Goal: Task Accomplishment & Management: Use online tool/utility

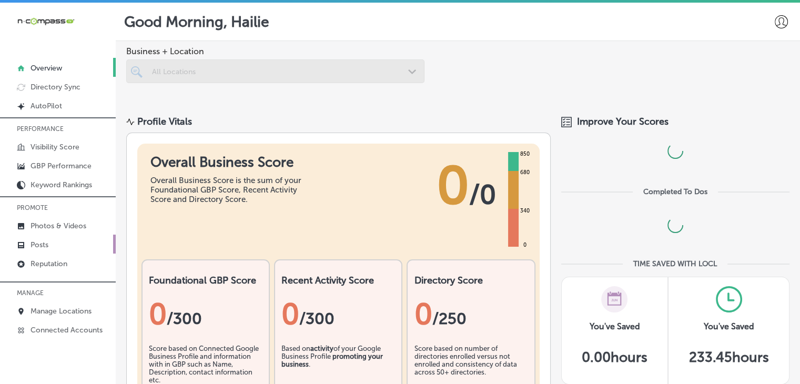
click at [80, 244] on link "Posts" at bounding box center [58, 244] width 116 height 19
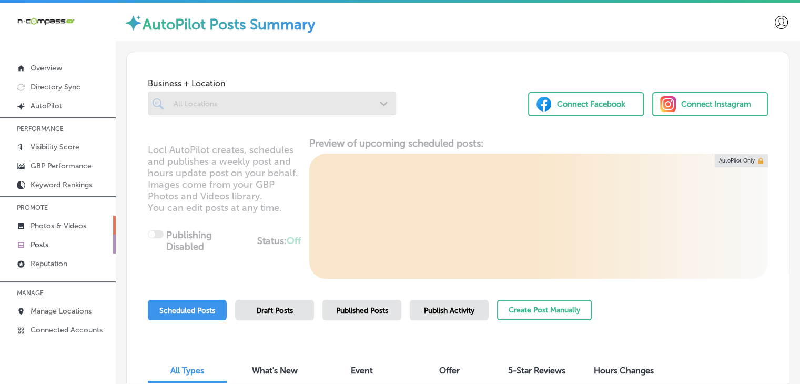
click at [80, 222] on p "Photos & Videos" at bounding box center [59, 226] width 56 height 9
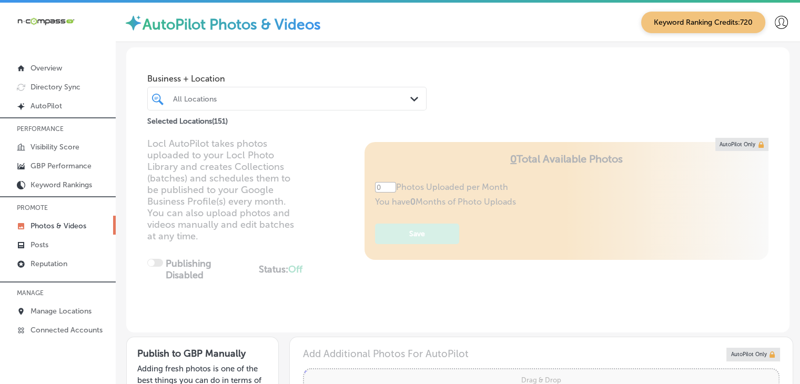
type input "5"
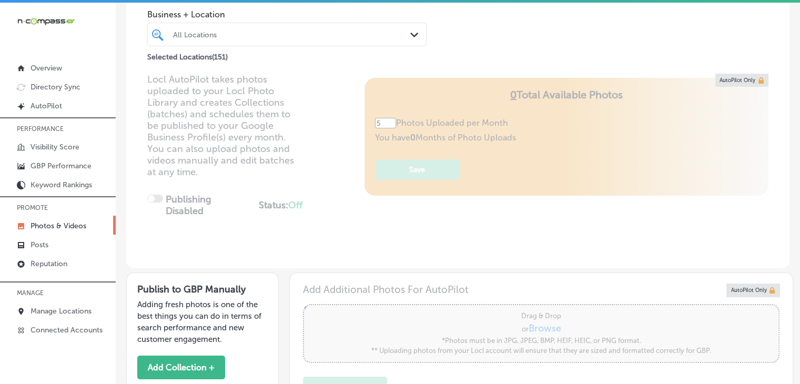
scroll to position [210, 0]
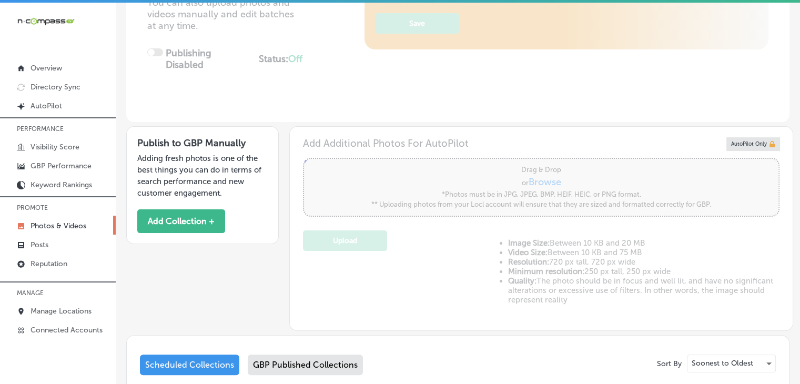
click at [192, 205] on div "Publish to GBP Manually Adding fresh photos is one of the best things you can d…" at bounding box center [202, 185] width 153 height 118
click at [196, 235] on div "Publish to GBP Manually Adding fresh photos is one of the best things you can d…" at bounding box center [202, 185] width 153 height 118
click at [181, 230] on button "Add Collection +" at bounding box center [181, 221] width 88 height 24
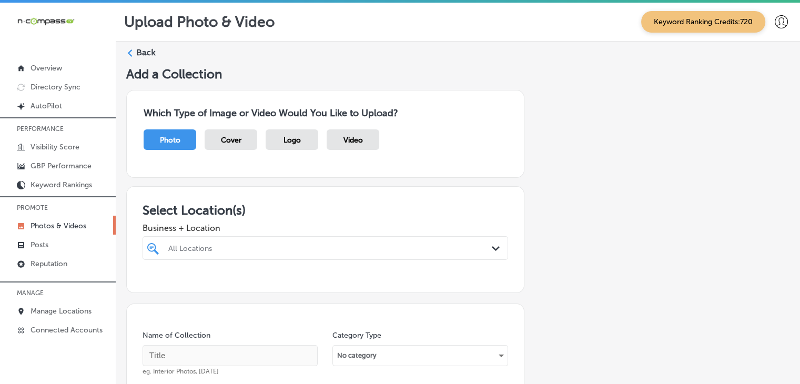
click at [416, 247] on div "All Locations Path Created with Sketch." at bounding box center [326, 248] width 366 height 24
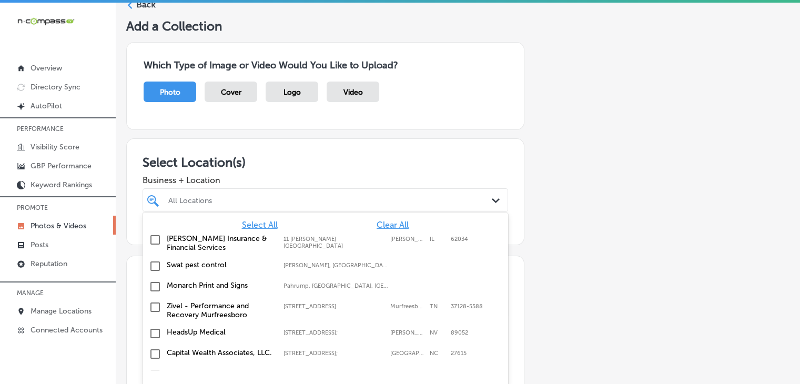
scroll to position [55, 0]
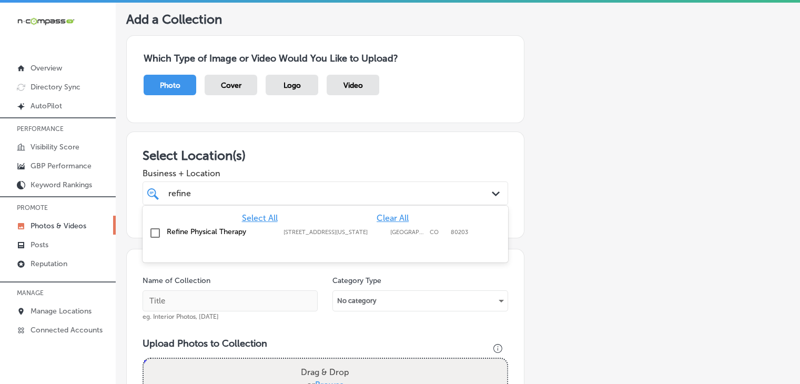
click at [432, 239] on div "Refine Physical Therapy [STREET_ADDRESS][GEOGRAPHIC_DATA][US_STATE][STREET_ADDR…" at bounding box center [325, 233] width 357 height 16
type input "refine"
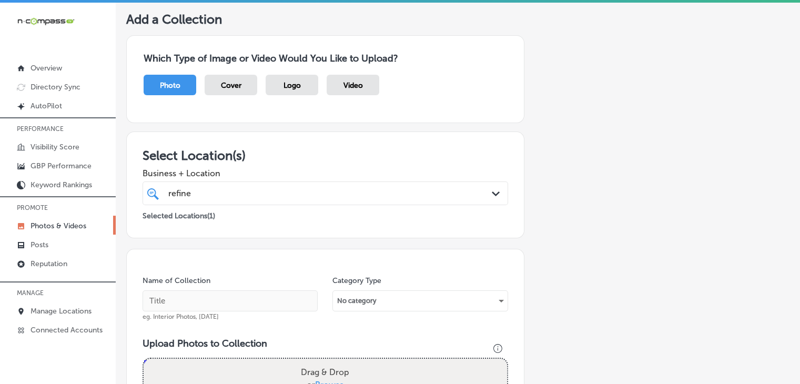
click at [454, 156] on h3 "Select Location(s)" at bounding box center [326, 155] width 366 height 15
click at [260, 288] on div "Name of Collection eg. Interior Photos, [DATE]" at bounding box center [230, 298] width 175 height 45
click at [256, 289] on div "Name of Collection eg. Interior Photos, [DATE]" at bounding box center [230, 298] width 175 height 45
click at [255, 293] on input "text" at bounding box center [230, 300] width 175 height 21
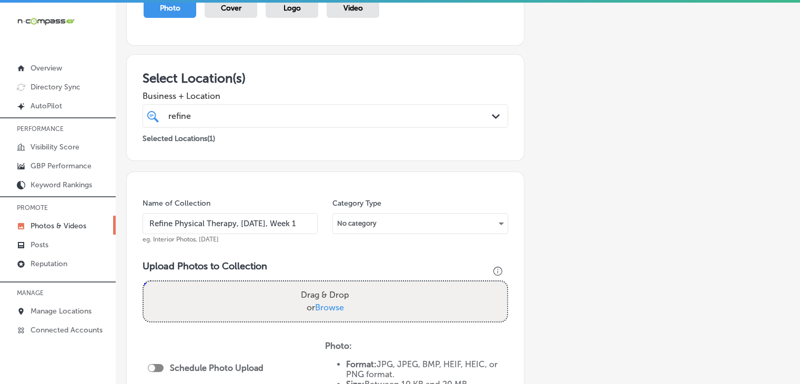
scroll to position [160, 0]
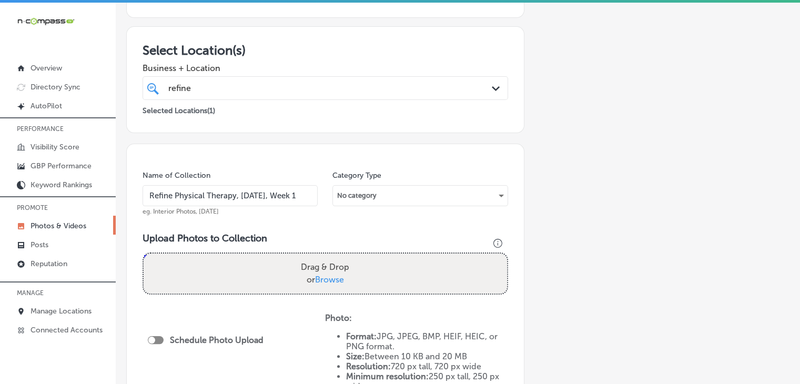
type input "Refine Physical Therapy, [DATE], Week 1"
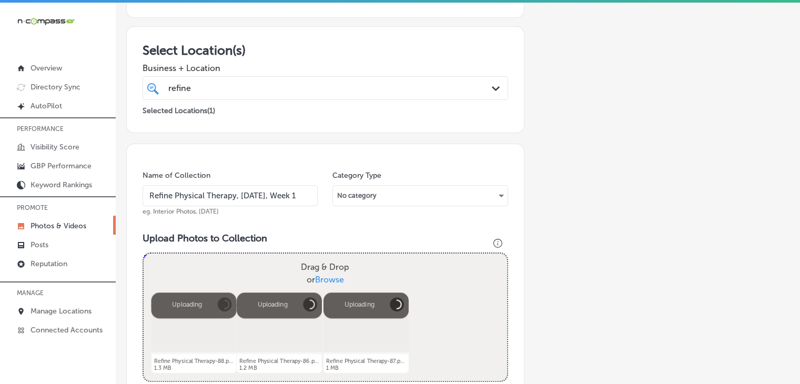
drag, startPoint x: 293, startPoint y: 247, endPoint x: 284, endPoint y: 259, distance: 15.2
click at [284, 259] on div "Powered by PQINA Drag & Drop or Browse Refine Physical Therapy-88.png Abort Ret…" at bounding box center [326, 317] width 364 height 127
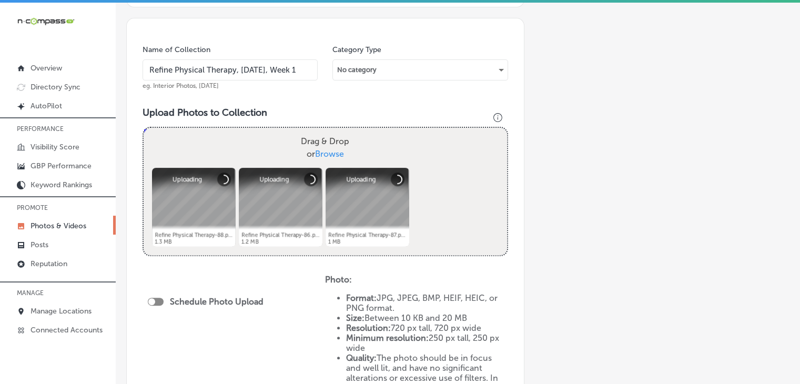
scroll to position [370, 0]
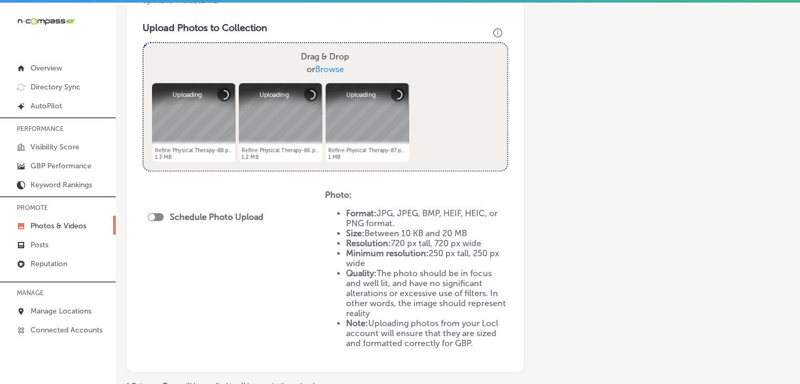
click at [150, 215] on div at bounding box center [151, 217] width 7 height 7
checkbox input "true"
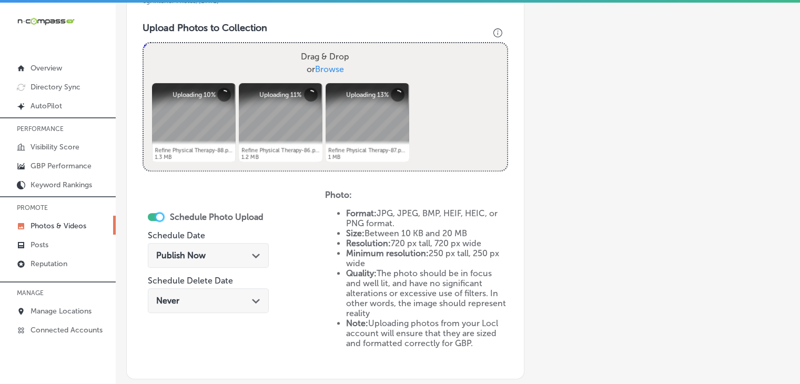
click at [233, 251] on div "Publish Now Path Created with Sketch." at bounding box center [208, 255] width 104 height 10
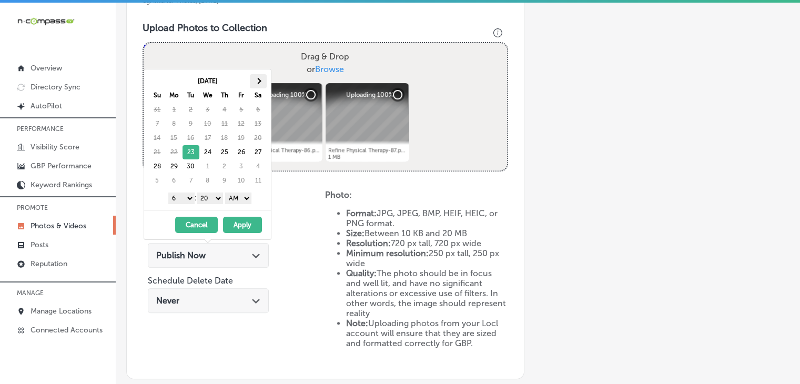
click at [261, 86] on th at bounding box center [258, 81] width 17 height 14
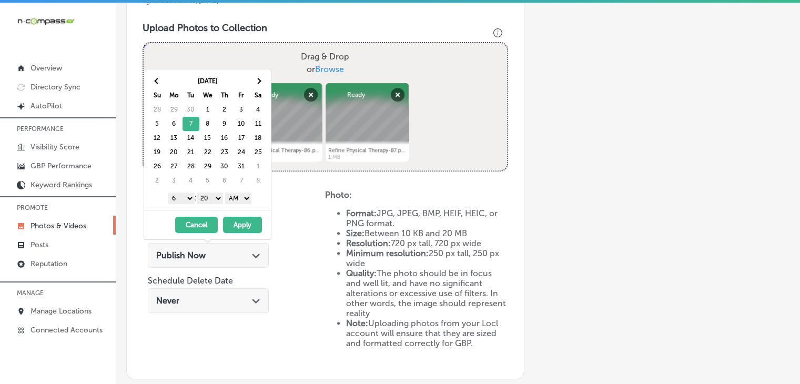
click at [192, 197] on select "1 2 3 4 5 6 7 8 9 10 11 12" at bounding box center [181, 199] width 26 height 12
click at [221, 197] on select "00 10 20 30 40 50" at bounding box center [210, 199] width 26 height 12
click at [236, 197] on select "AM PM" at bounding box center [238, 199] width 26 height 12
click at [238, 219] on button "Apply" at bounding box center [242, 225] width 39 height 16
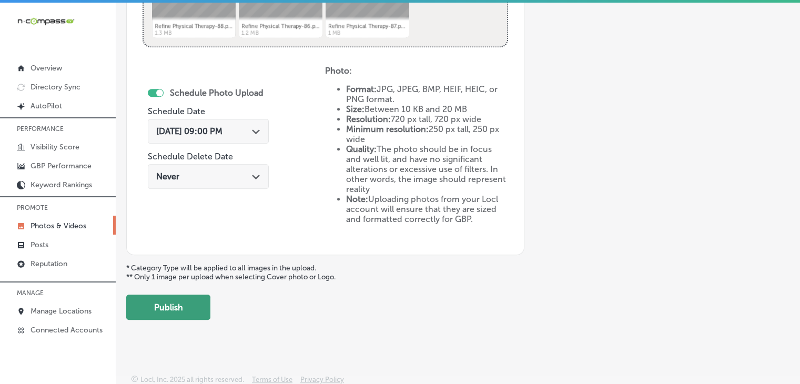
click at [206, 307] on button "Publish" at bounding box center [168, 307] width 84 height 25
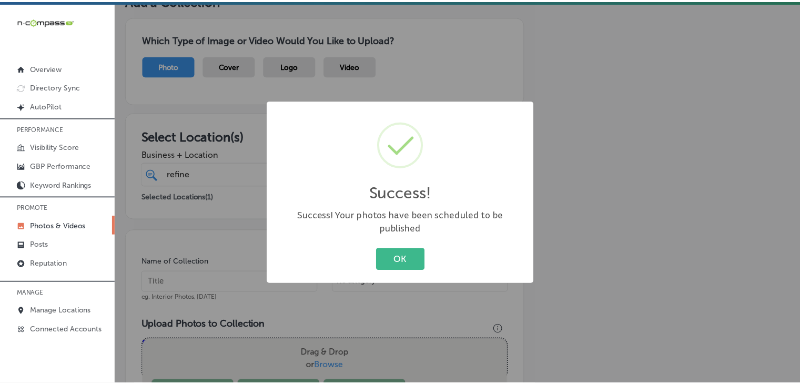
scroll to position [179, 0]
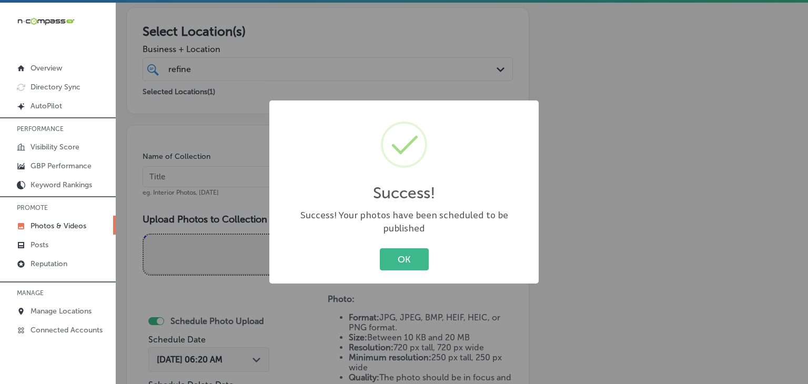
click at [232, 194] on div "Success! × Success! Your photos have been scheduled to be published OK Cancel" at bounding box center [404, 192] width 808 height 384
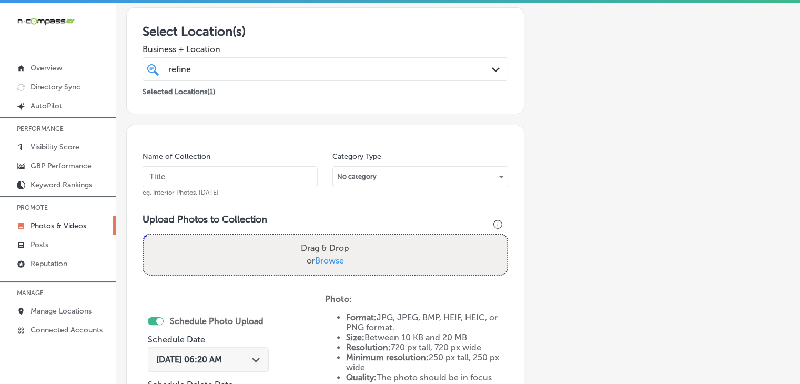
click at [240, 169] on input "text" at bounding box center [230, 176] width 175 height 21
paste input "Refine Physical Therapy, [DATE], Week"
type input "Refine Physical Therapy, [DATE], Week 2"
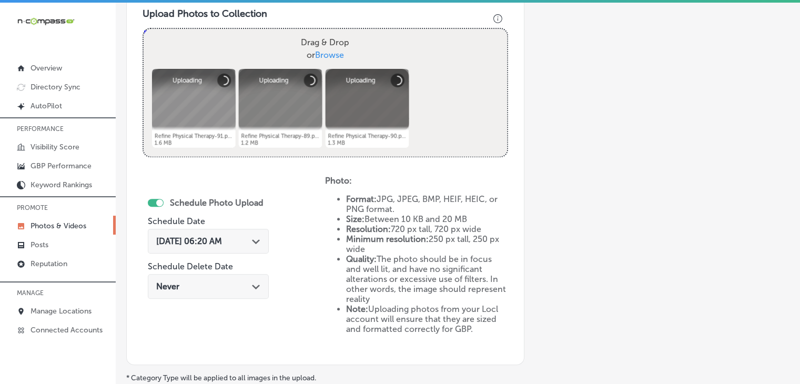
scroll to position [389, 0]
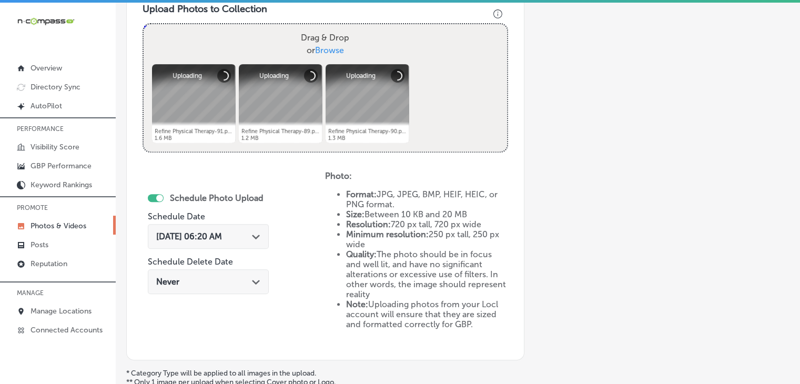
click at [212, 235] on span "[DATE] 06:20 AM" at bounding box center [189, 237] width 66 height 10
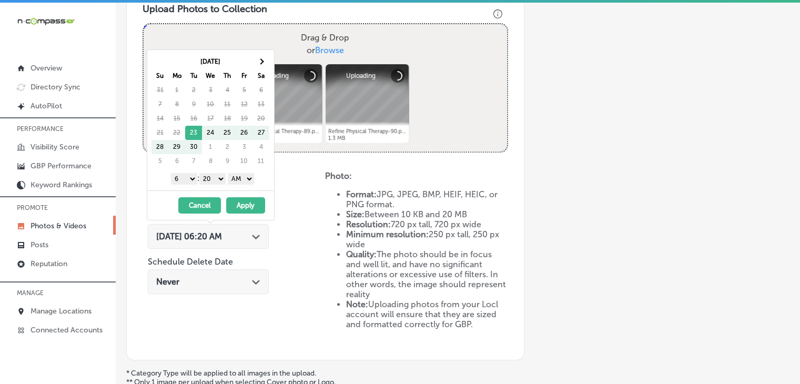
click at [248, 57] on th "[DATE]" at bounding box center [210, 62] width 84 height 14
click at [262, 59] on th at bounding box center [261, 62] width 17 height 14
click at [184, 175] on select "1 2 3 4 5 6 7 8 9 10 11 12" at bounding box center [184, 179] width 26 height 12
click at [213, 184] on div "1 2 3 4 5 6 7 8 9 10 11 12 : 00 10 20 30 40 50 AM PM" at bounding box center [213, 178] width 123 height 16
click at [215, 180] on select "00 10 20 30 40 50" at bounding box center [212, 179] width 26 height 12
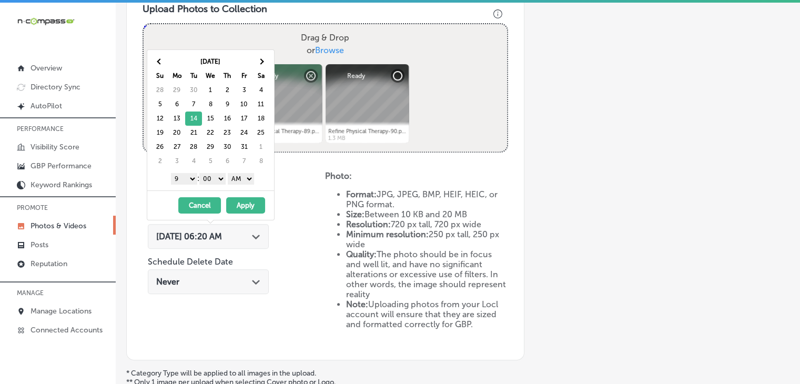
click at [238, 180] on select "AM PM" at bounding box center [241, 179] width 26 height 12
click at [239, 203] on button "Apply" at bounding box center [245, 205] width 39 height 16
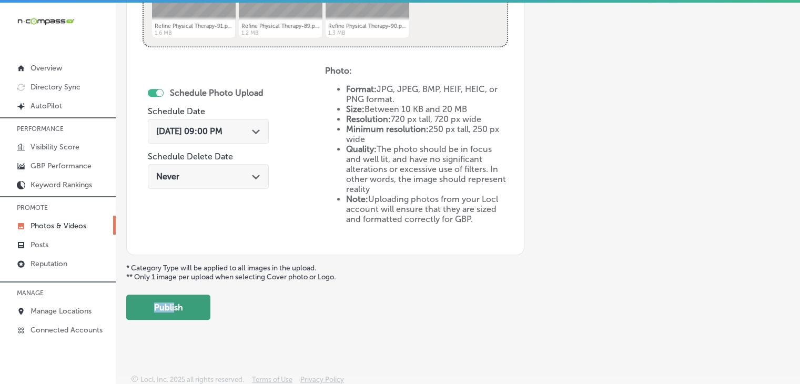
drag, startPoint x: 176, startPoint y: 291, endPoint x: 170, endPoint y: 308, distance: 17.6
click at [170, 309] on button "Publish" at bounding box center [168, 307] width 84 height 25
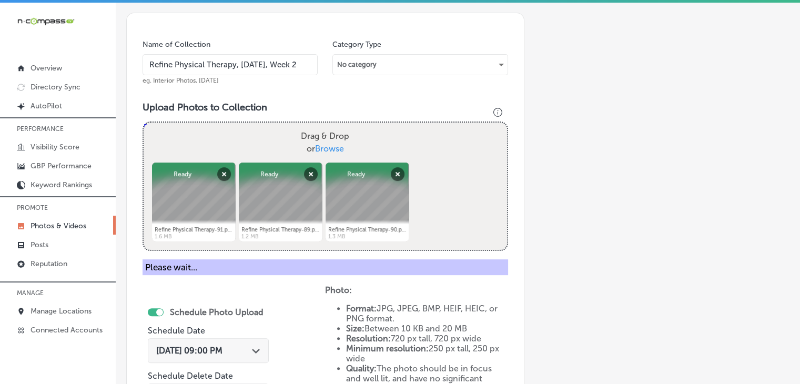
scroll to position [284, 0]
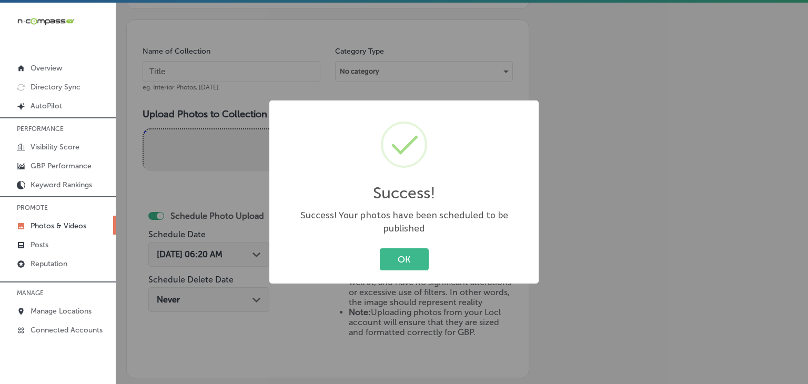
click at [240, 83] on div "Success! × Success! Your photos have been scheduled to be published OK Cancel" at bounding box center [404, 192] width 808 height 384
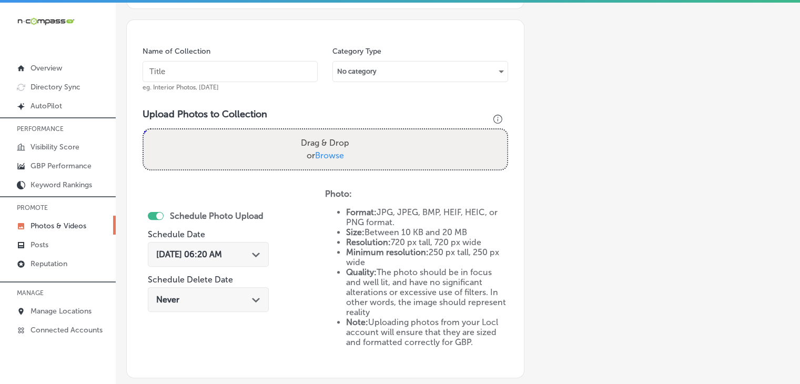
click at [246, 75] on input "text" at bounding box center [230, 71] width 175 height 21
paste input "Refine Physical Therapy, [DATE], Week"
type input "Refine Physical Therapy, [DATE], Week 3"
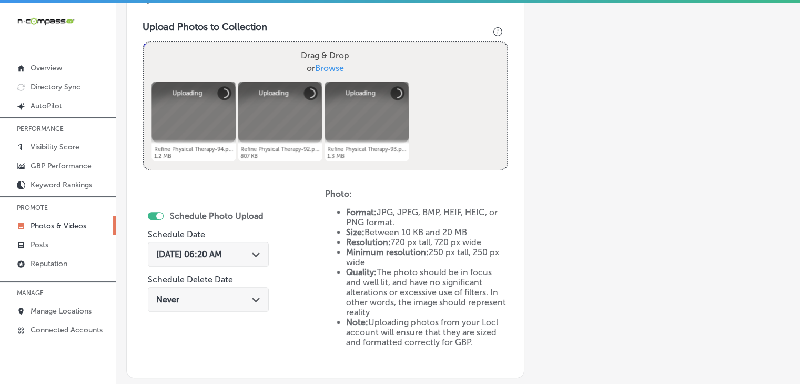
scroll to position [389, 0]
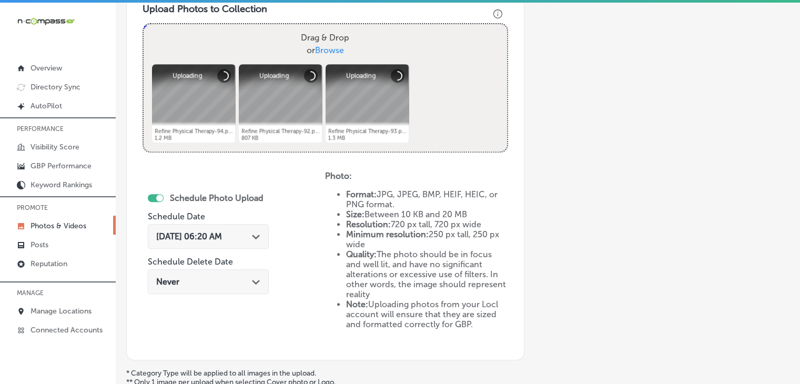
click at [222, 239] on span "[DATE] 06:20 AM" at bounding box center [189, 237] width 66 height 10
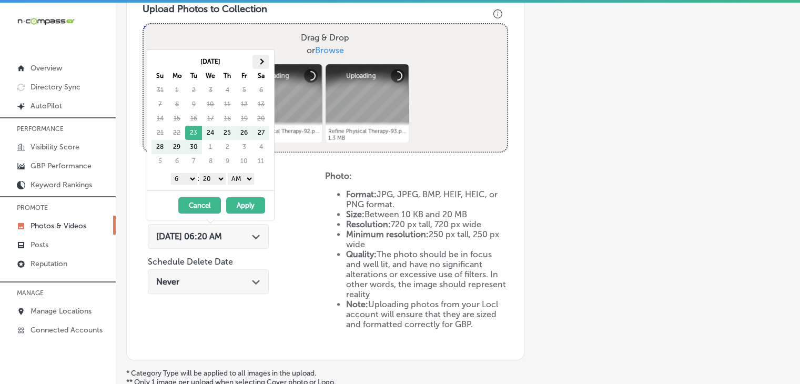
click at [263, 61] on th at bounding box center [261, 62] width 17 height 14
click at [185, 185] on div "1 2 3 4 5 6 7 8 9 10 11 12 : 00 10 20 30 40 50 AM PM" at bounding box center [213, 178] width 123 height 16
click at [187, 176] on select "1 2 3 4 5 6 7 8 9 10 11 12" at bounding box center [184, 179] width 26 height 12
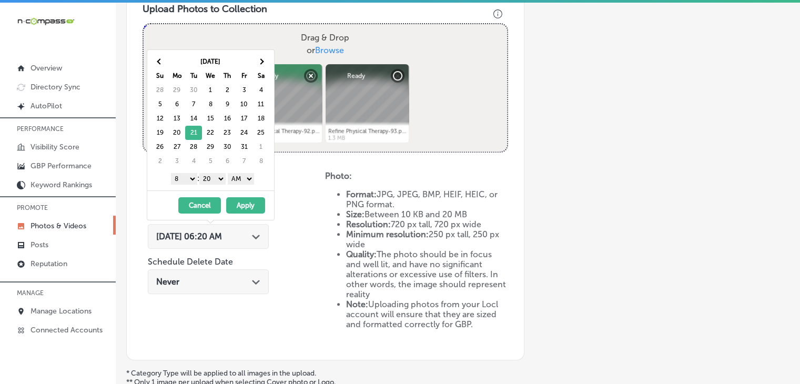
click at [182, 182] on select "1 2 3 4 5 6 7 8 9 10 11 12" at bounding box center [184, 179] width 26 height 12
click at [223, 184] on div "1 2 3 4 5 6 7 8 9 10 11 12 : 00 10 20 30 40 50 AM PM" at bounding box center [213, 178] width 123 height 16
click at [220, 180] on select "00 10 20 30 40 50" at bounding box center [212, 179] width 26 height 12
click at [236, 185] on div "1 2 3 4 5 6 7 8 9 10 11 12 : 00 10 20 30 40 50 AM PM" at bounding box center [213, 178] width 123 height 16
click at [242, 177] on select "AM PM" at bounding box center [241, 179] width 26 height 12
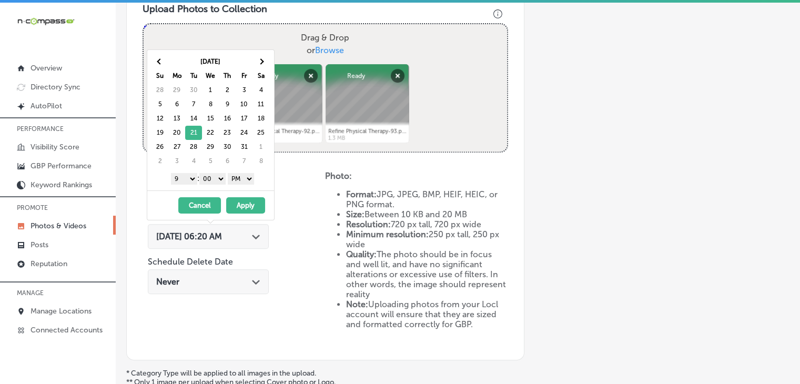
click at [240, 200] on button "Apply" at bounding box center [245, 205] width 39 height 16
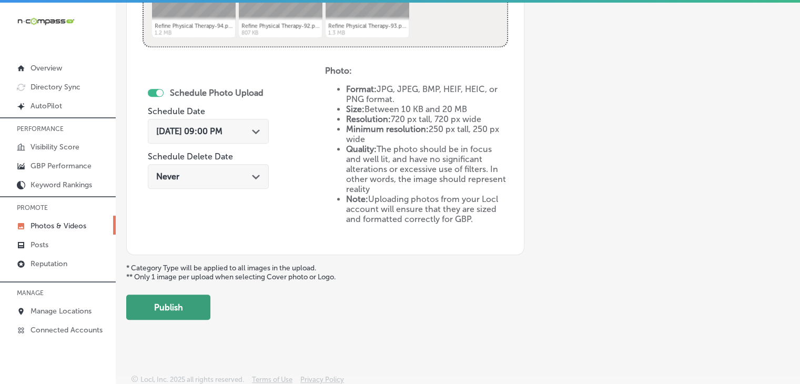
click at [170, 308] on button "Publish" at bounding box center [168, 307] width 84 height 25
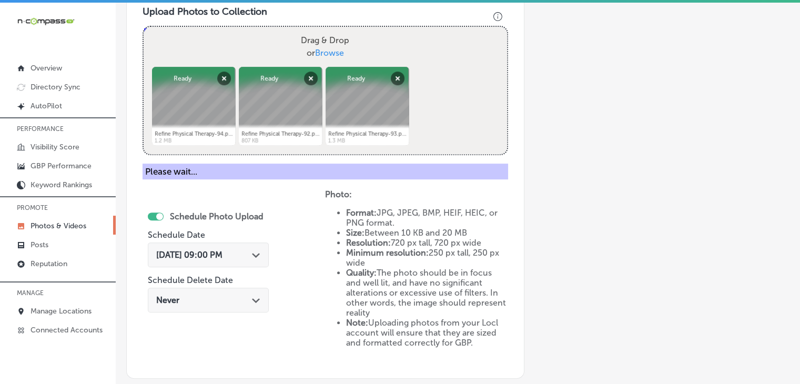
scroll to position [284, 0]
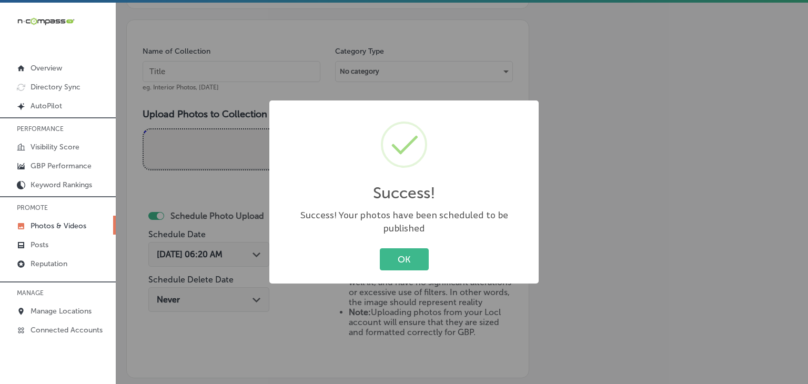
click at [226, 87] on div "Success! × Success! Your photos have been scheduled to be published OK Cancel" at bounding box center [404, 192] width 808 height 384
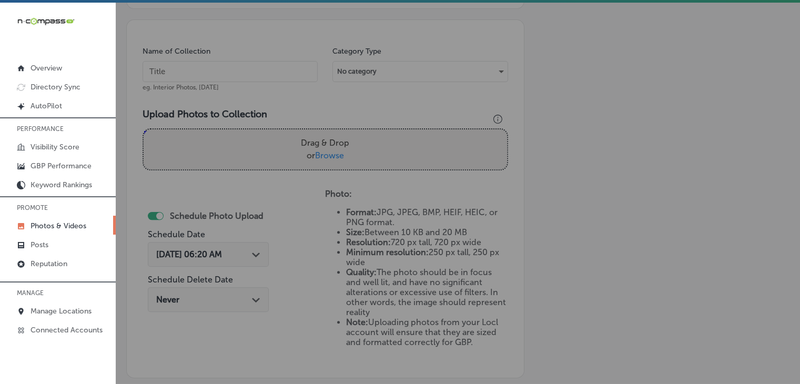
click at [246, 72] on input "text" at bounding box center [230, 71] width 175 height 21
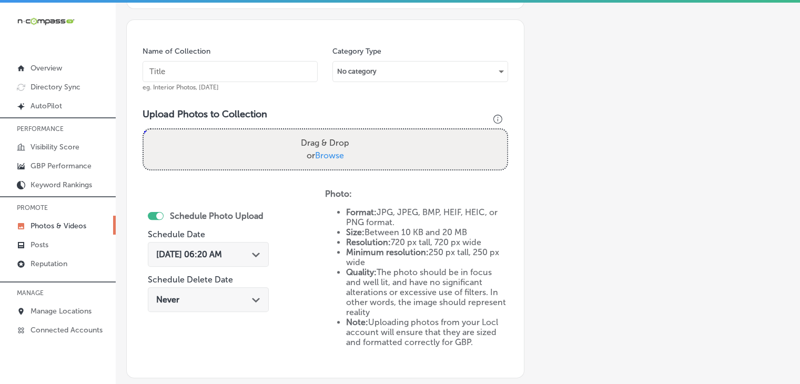
paste input "Refine Physical Therapy, [DATE], Week"
type input "Refine Physical Therapy, [DATE], Week 4"
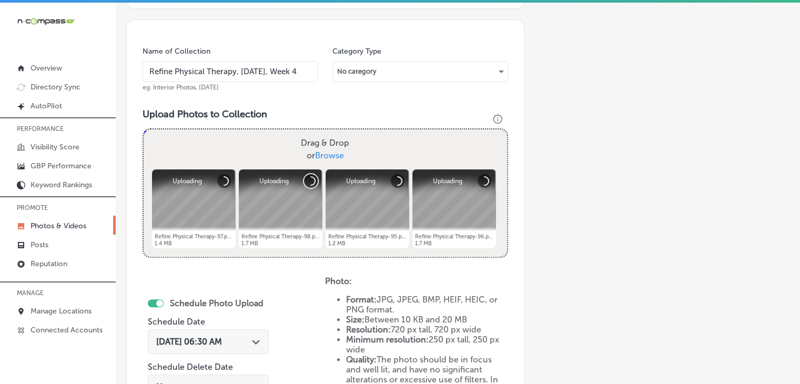
click at [311, 174] on button "Cancel" at bounding box center [311, 181] width 14 height 14
click at [313, 177] on button "Cancel" at bounding box center [311, 181] width 14 height 14
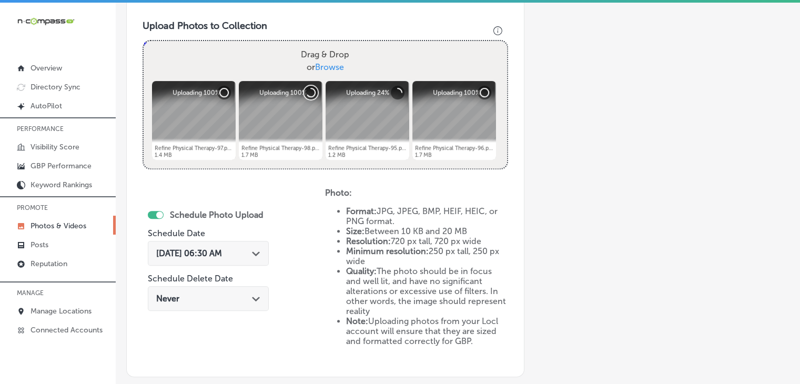
scroll to position [389, 0]
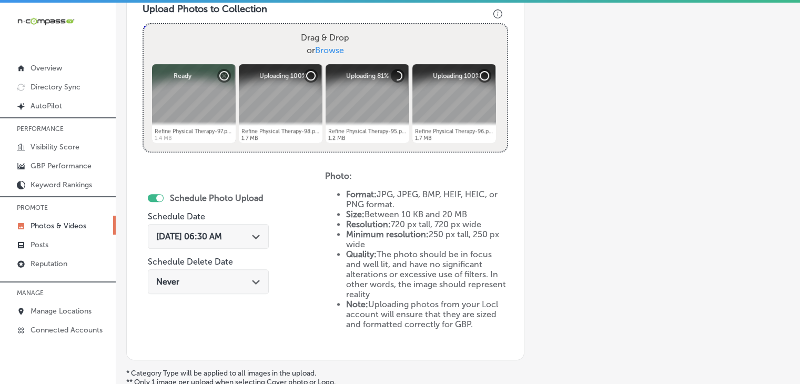
click at [247, 228] on div "[DATE] 06:30 AM Path Created with Sketch." at bounding box center [208, 236] width 121 height 25
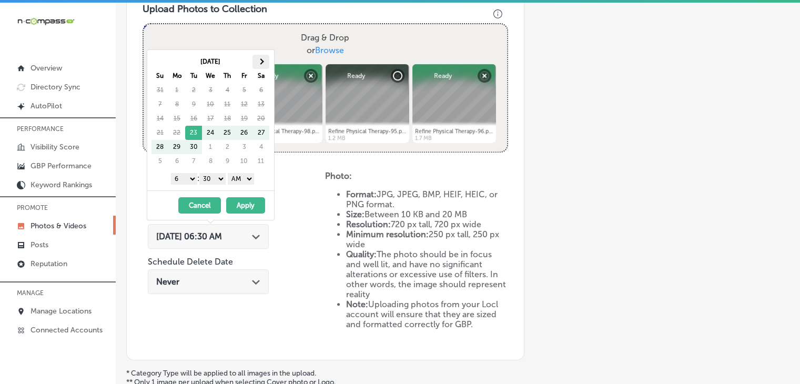
click at [254, 63] on th at bounding box center [261, 62] width 17 height 14
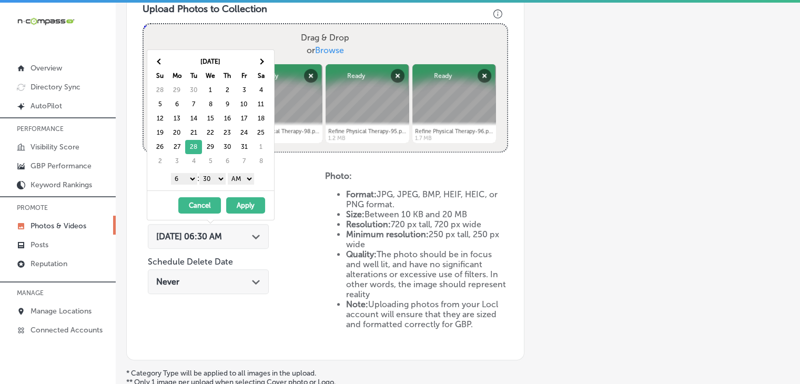
click at [185, 175] on select "1 2 3 4 5 6 7 8 9 10 11 12" at bounding box center [184, 179] width 26 height 12
click at [221, 180] on select "00 10 20 30 40 50" at bounding box center [212, 179] width 26 height 12
drag, startPoint x: 228, startPoint y: 183, endPoint x: 240, endPoint y: 182, distance: 12.2
click at [240, 176] on select "AM PM" at bounding box center [241, 179] width 26 height 12
click at [244, 198] on button "Apply" at bounding box center [245, 205] width 39 height 16
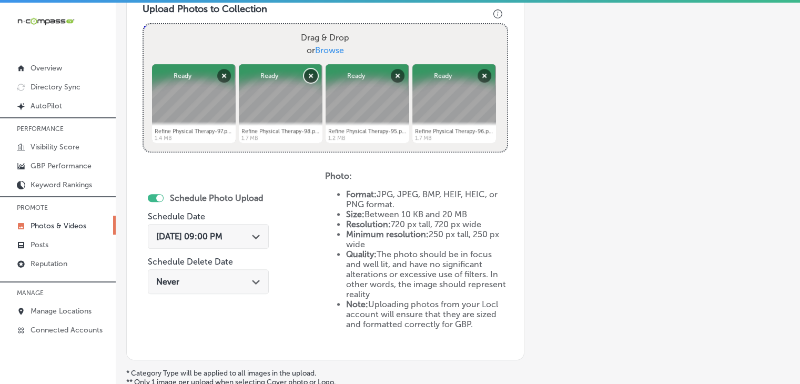
click at [309, 76] on button "Remove" at bounding box center [311, 76] width 14 height 14
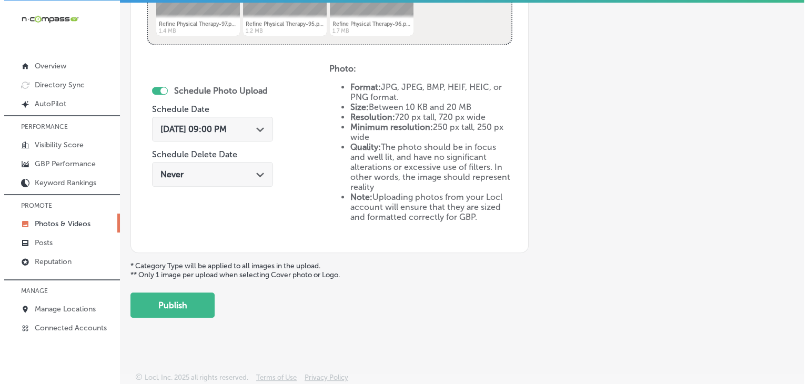
scroll to position [2, 0]
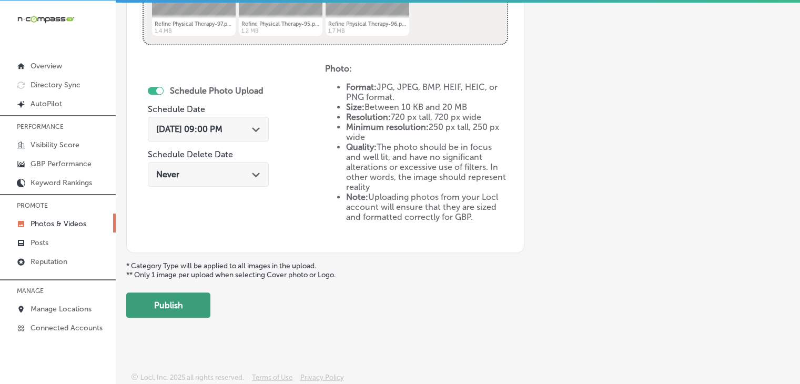
click at [185, 308] on button "Publish" at bounding box center [168, 305] width 84 height 25
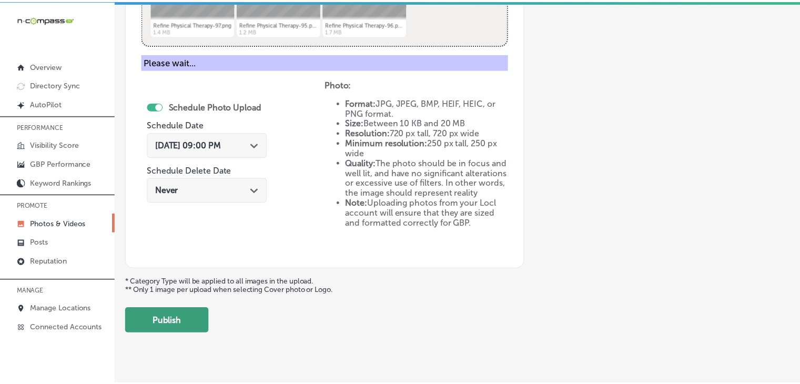
scroll to position [408, 0]
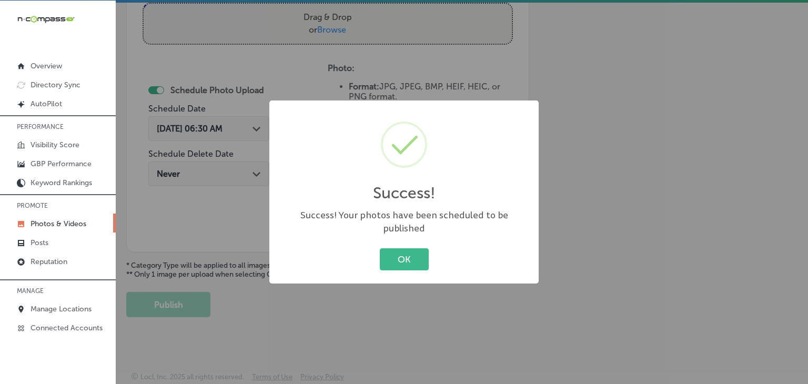
click at [286, 73] on div "Success! × Success! Your photos have been scheduled to be published OK Cancel" at bounding box center [404, 192] width 808 height 384
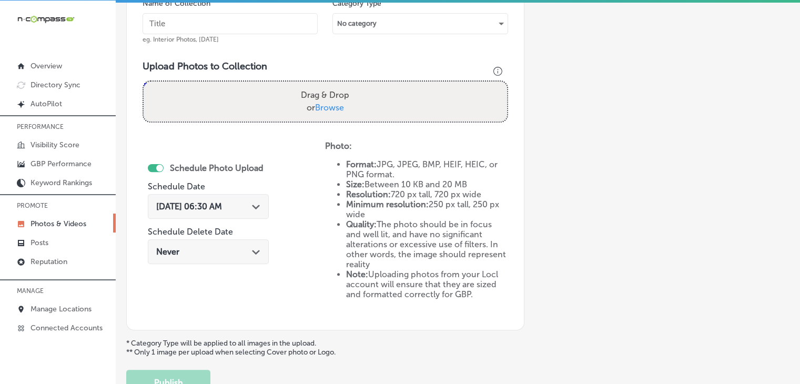
scroll to position [303, 0]
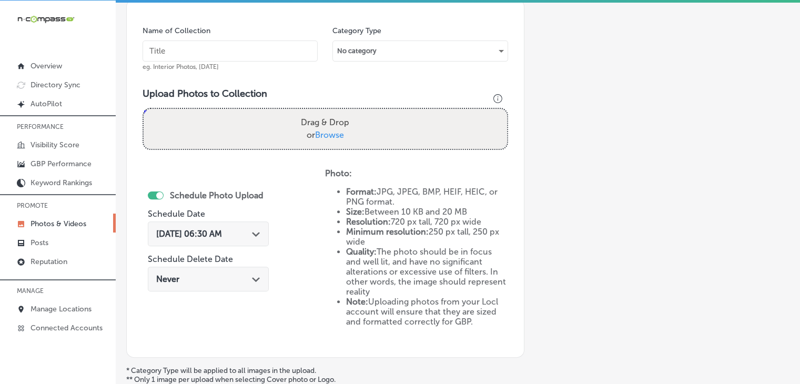
click at [296, 66] on div "Name of Collection eg. Interior Photos, [DATE]" at bounding box center [230, 48] width 175 height 45
click at [297, 50] on input "text" at bounding box center [230, 51] width 175 height 21
paste input "Refine Physical Therapy, [DATE], Week"
click at [240, 49] on input "Refine Physical Therapy, [DATE], Week" at bounding box center [230, 51] width 175 height 21
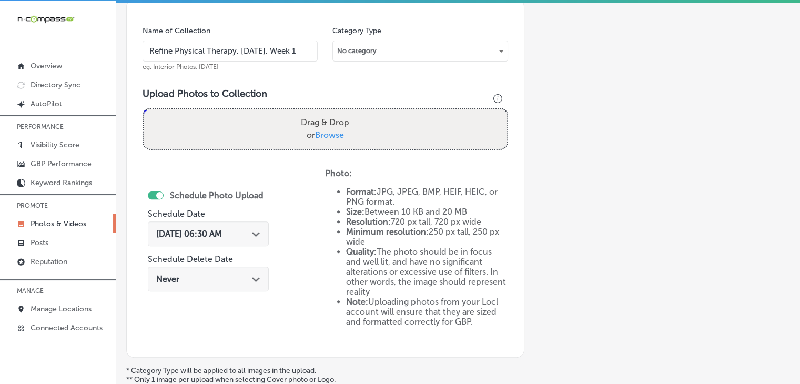
type input "Refine Physical Therapy, [DATE], Week 1"
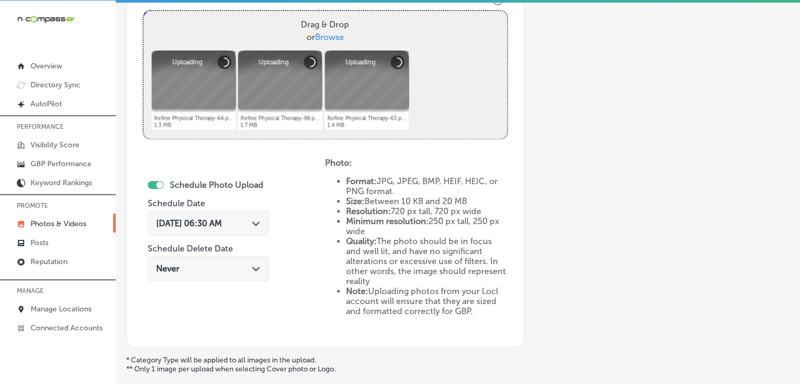
scroll to position [408, 0]
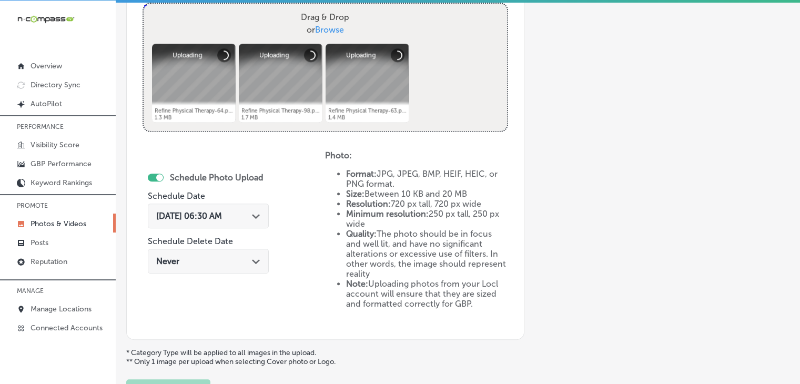
drag, startPoint x: 244, startPoint y: 218, endPoint x: 250, endPoint y: 185, distance: 33.7
click at [222, 218] on span "[DATE] 06:30 AM" at bounding box center [189, 216] width 66 height 10
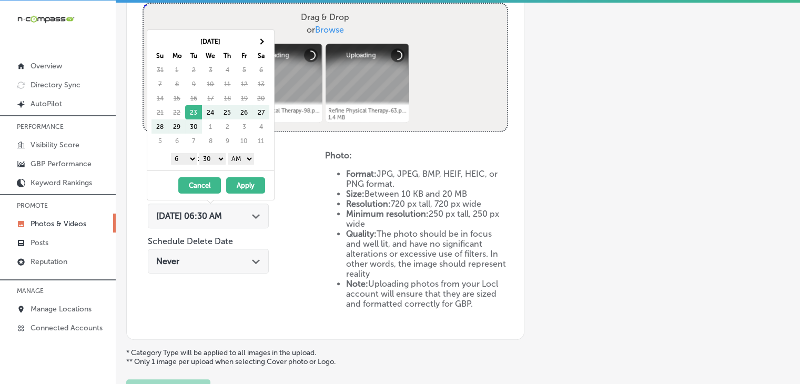
click at [271, 40] on div "[DATE] Su Mo Tu We Th Fr Sa 31 1 2 3 4 5 6 7 8 9 10 11 12 13 14 15 16 17 18 19 …" at bounding box center [213, 91] width 123 height 114
click at [269, 42] on div "[DATE] Su Mo Tu We Th Fr Sa 31 1 2 3 4 5 6 7 8 9 10 11 12 13 14 15 16 17 18 19 …" at bounding box center [213, 91] width 123 height 114
click at [268, 42] on th at bounding box center [261, 41] width 17 height 14
click at [187, 156] on select "1 2 3 4 5 6 7 8 9 10 11 12" at bounding box center [184, 159] width 26 height 12
click at [208, 152] on div "1 2 3 4 5 6 7 8 9 10 11 12 : 00 10 20 30 40 50 AM PM" at bounding box center [213, 158] width 123 height 16
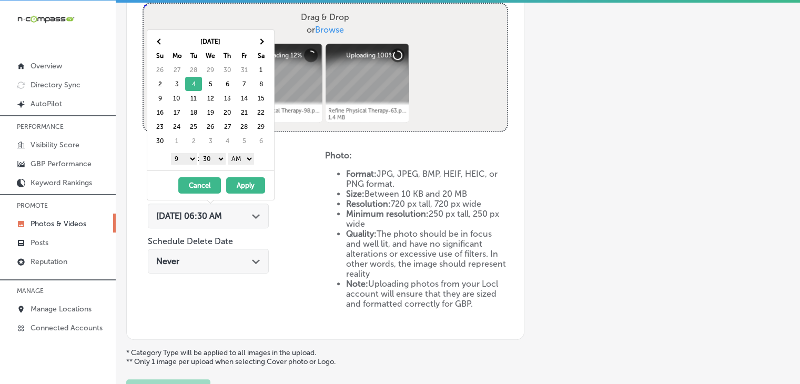
click at [213, 165] on div "[DATE] Su Mo Tu We Th Fr Sa 26 27 28 29 30 31 1 2 3 4 5 6 7 8 9 10 11 12 13 14 …" at bounding box center [210, 100] width 127 height 140
click at [216, 158] on select "00 10 20 30 40 50" at bounding box center [212, 159] width 26 height 12
click at [246, 155] on select "AM PM" at bounding box center [241, 159] width 26 height 12
click at [248, 186] on button "Apply" at bounding box center [245, 185] width 39 height 16
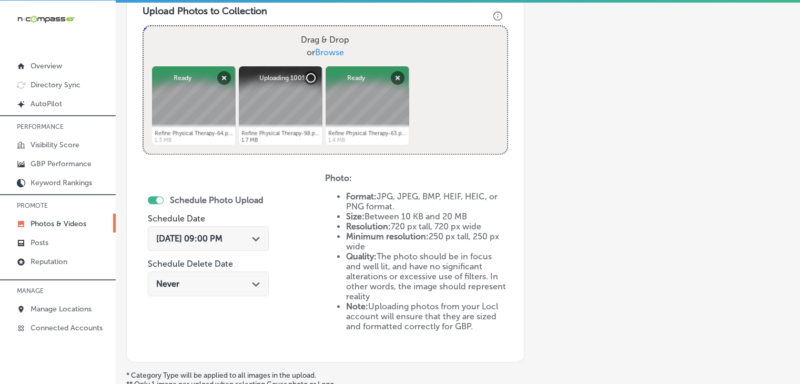
scroll to position [495, 0]
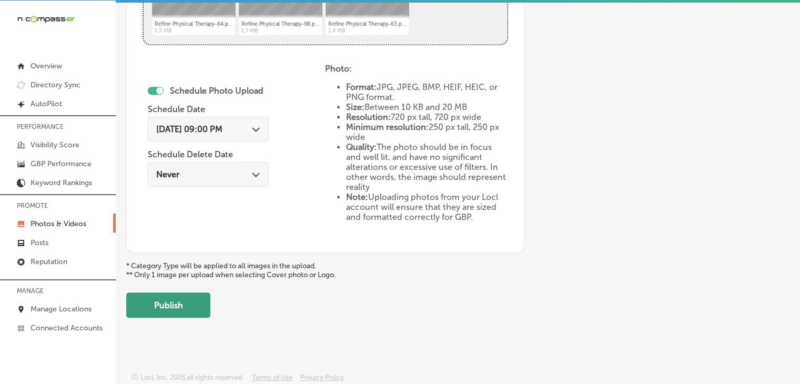
click at [194, 309] on button "Publish" at bounding box center [168, 305] width 84 height 25
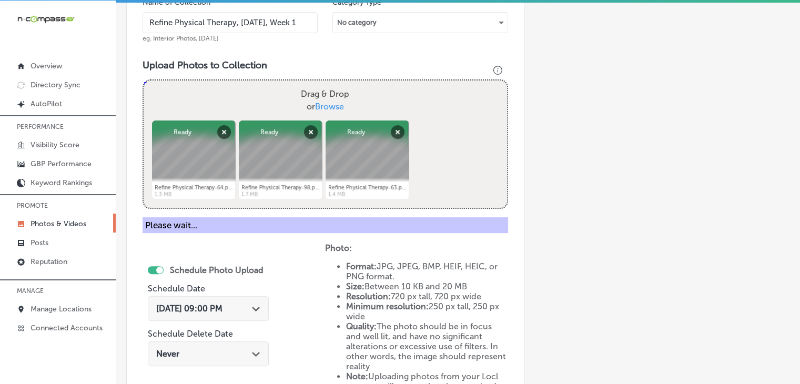
scroll to position [284, 0]
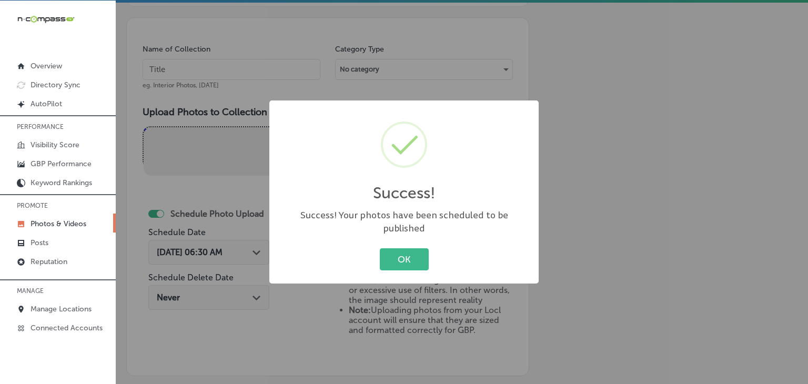
click at [244, 85] on div "Success! × Success! Your photos have been scheduled to be published OK Cancel" at bounding box center [404, 192] width 808 height 384
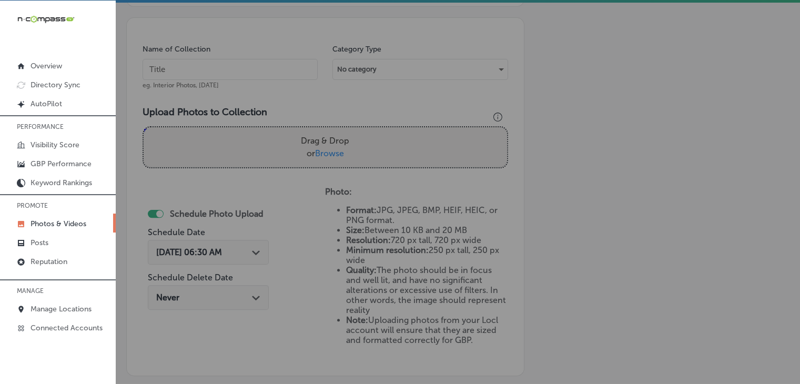
click at [253, 62] on input "text" at bounding box center [230, 69] width 175 height 21
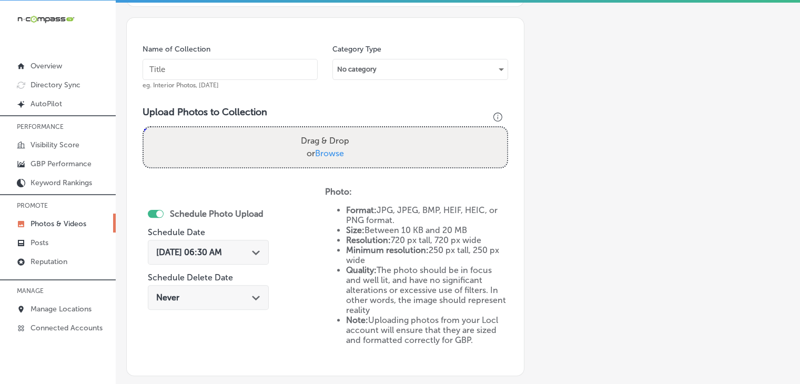
paste input "Refine Physical Therapy, [DATE], Week"
type input "Refine Physical Therapy, [DATE], Week 2"
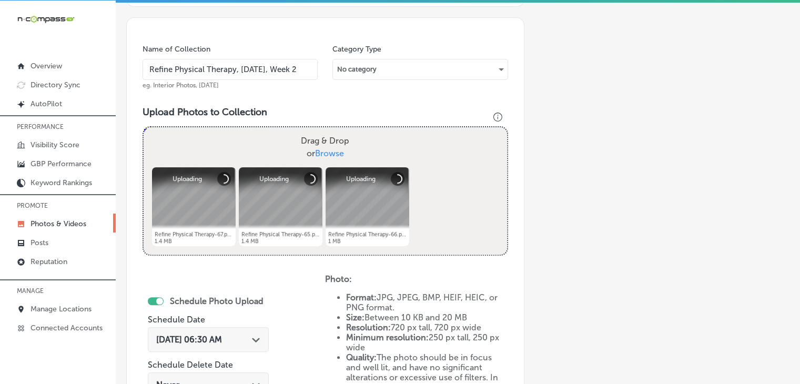
click at [227, 346] on div "[DATE] 06:30 AM Path Created with Sketch." at bounding box center [208, 339] width 121 height 25
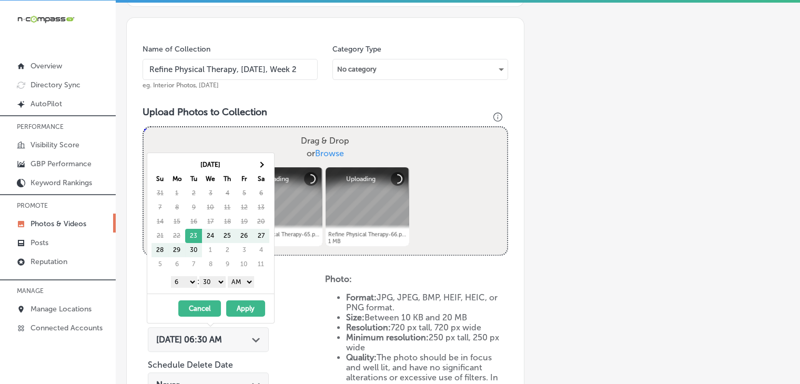
click at [252, 173] on th "Fr" at bounding box center [244, 179] width 17 height 14
click at [261, 165] on span at bounding box center [261, 165] width 6 height 6
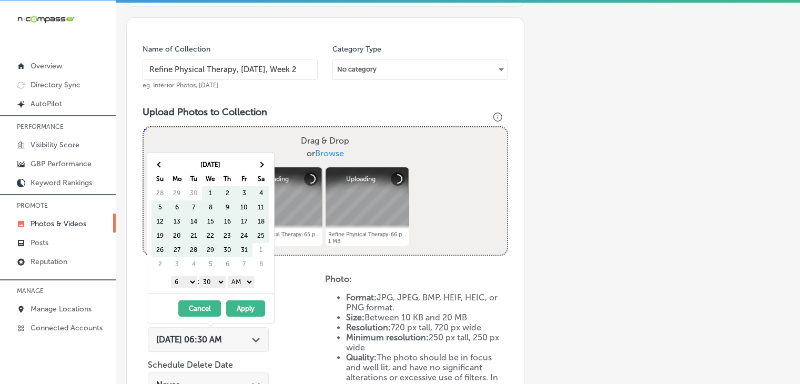
click at [259, 165] on span at bounding box center [261, 165] width 6 height 6
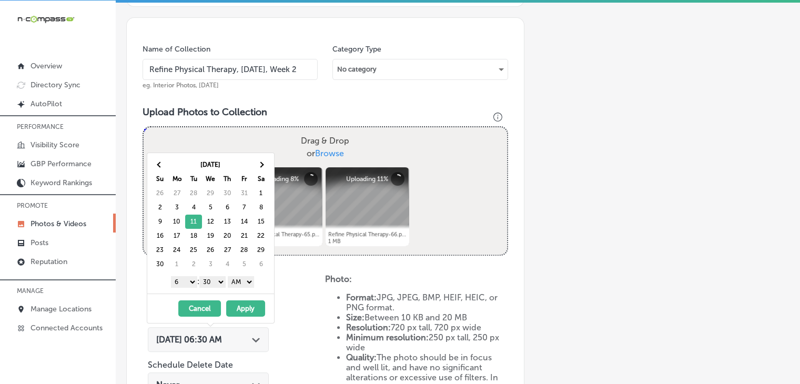
click at [192, 278] on select "1 2 3 4 5 6 7 8 9 10 11 12" at bounding box center [184, 282] width 26 height 12
click at [210, 278] on select "00 10 20 30 40 50" at bounding box center [212, 282] width 26 height 12
click at [244, 280] on select "AM PM" at bounding box center [241, 282] width 26 height 12
click at [230, 276] on select "AM PM" at bounding box center [241, 282] width 26 height 12
click at [246, 274] on div "1 2 3 4 5 6 7 8 9 10 11 12 : 00 10 20 30 40 50 AM PM" at bounding box center [213, 282] width 123 height 16
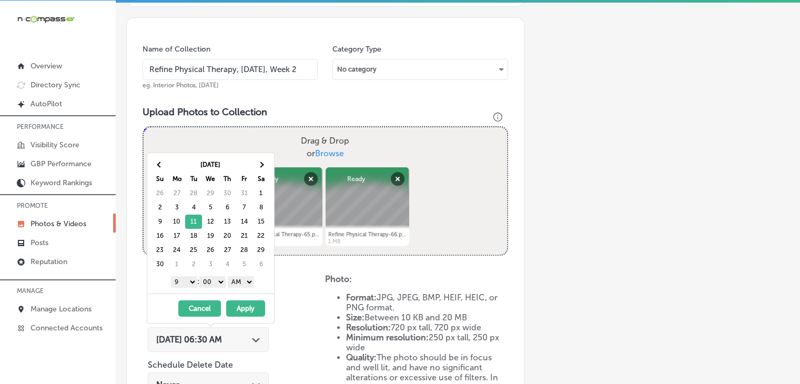
click at [244, 283] on select "AM PM" at bounding box center [241, 282] width 26 height 12
click at [241, 305] on button "Apply" at bounding box center [245, 308] width 39 height 16
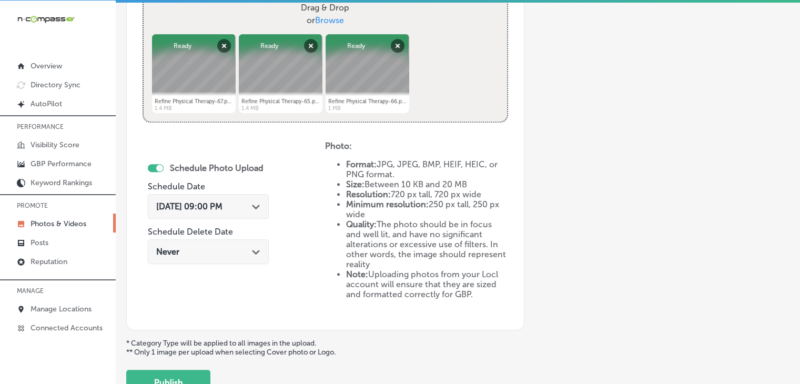
scroll to position [495, 0]
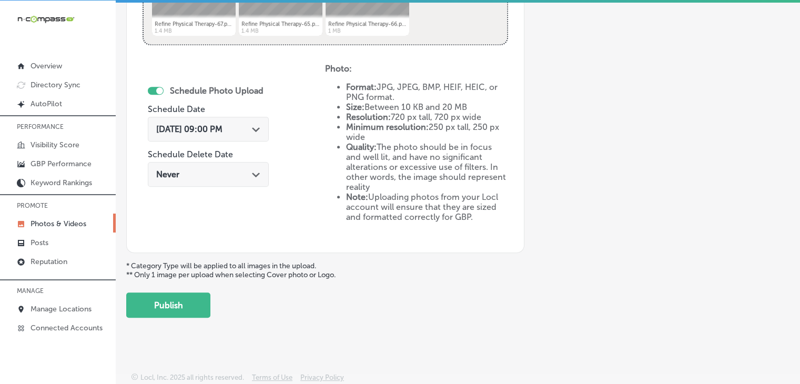
click at [197, 324] on div "Upload Photo & Video Keyword Ranking Credits: 720 Back Add a Collection Which T…" at bounding box center [458, 193] width 685 height 384
click at [200, 310] on button "Publish" at bounding box center [168, 305] width 84 height 25
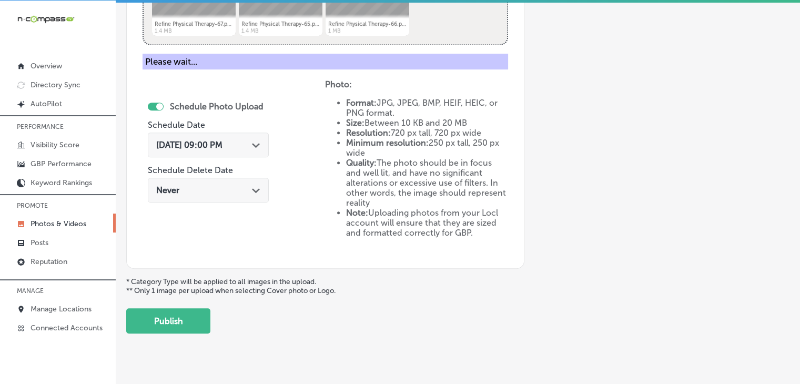
scroll to position [179, 0]
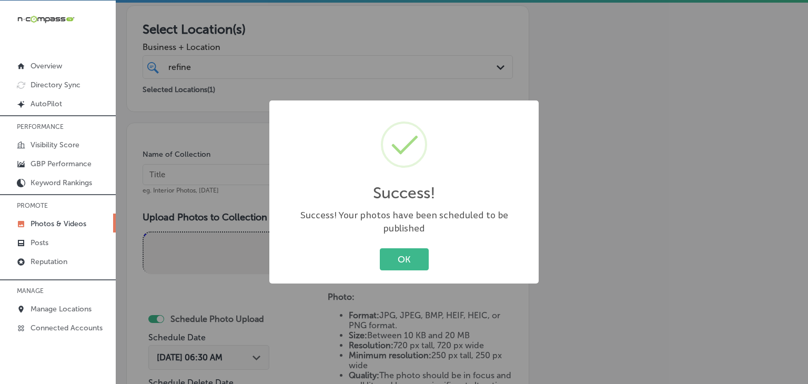
click at [234, 192] on div "Success! × Success! Your photos have been scheduled to be published OK Cancel" at bounding box center [404, 192] width 808 height 384
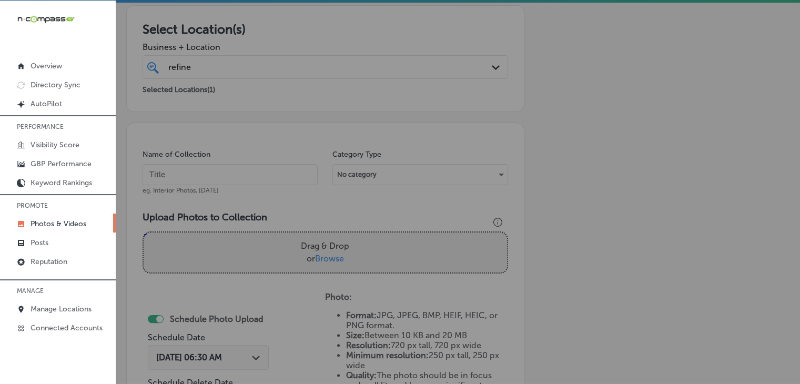
click at [246, 171] on input "text" at bounding box center [230, 174] width 175 height 21
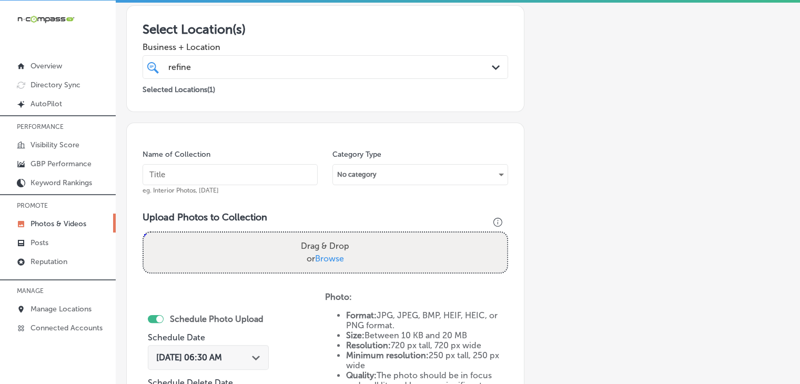
paste input "Refine Physical Therapy, [DATE], Week"
type input "Refine Physical Therapy, [DATE], Week 3"
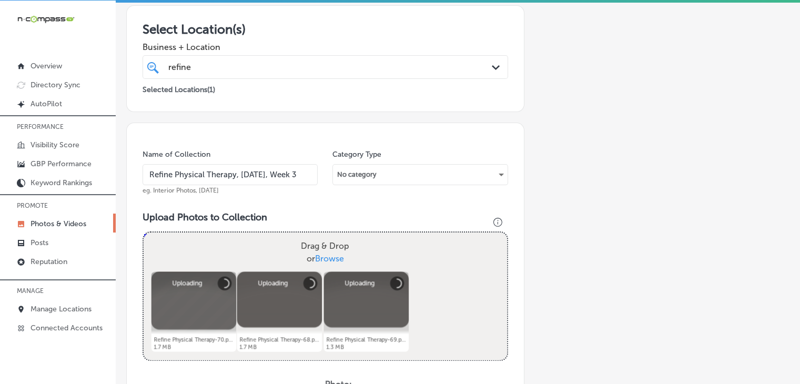
scroll to position [495, 0]
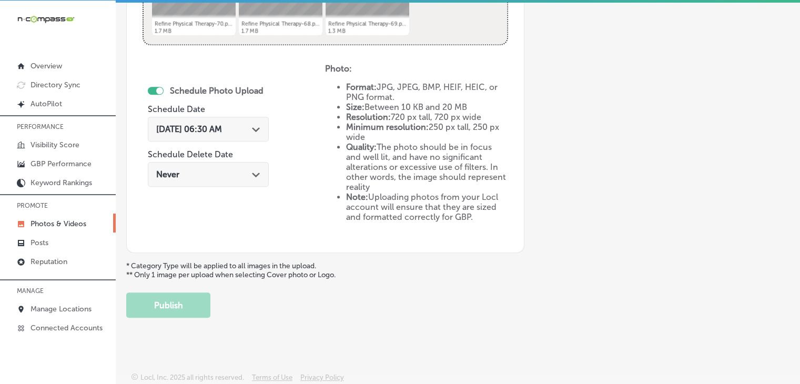
click at [213, 134] on div "[DATE] 06:30 AM Path Created with Sketch." at bounding box center [208, 129] width 121 height 25
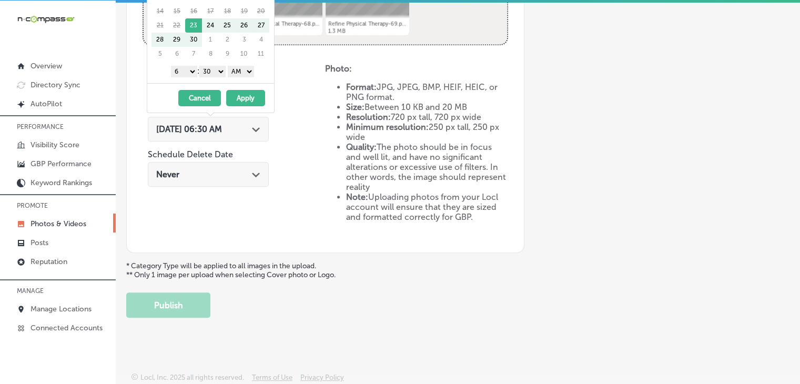
click at [353, 133] on li "Minimum resolution: 250 px tall, 250 px wide" at bounding box center [427, 132] width 162 height 20
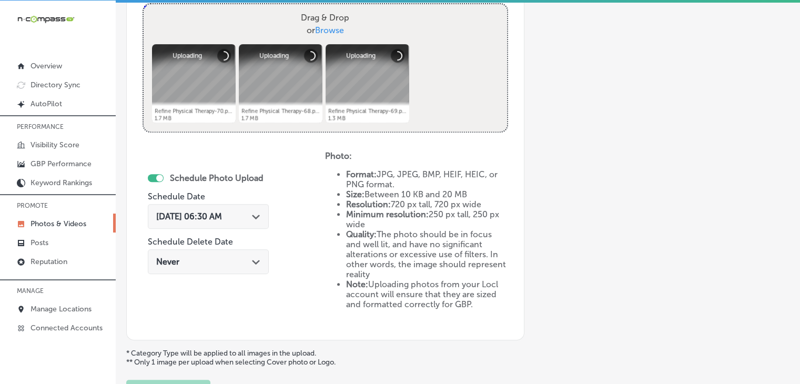
scroll to position [389, 0]
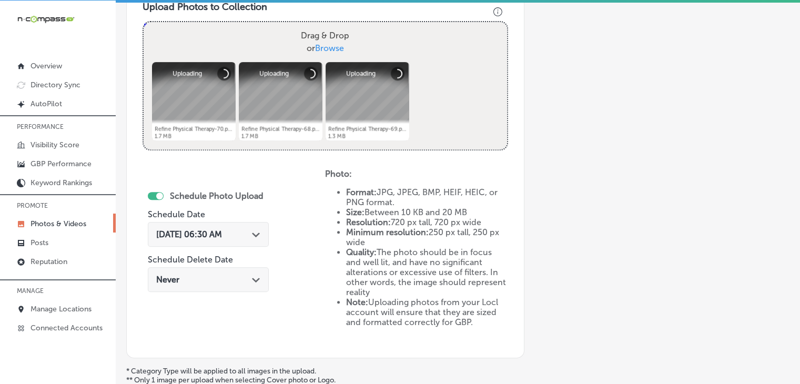
click at [258, 222] on div "[DATE] 06:30 AM Path Created with Sketch." at bounding box center [208, 234] width 121 height 25
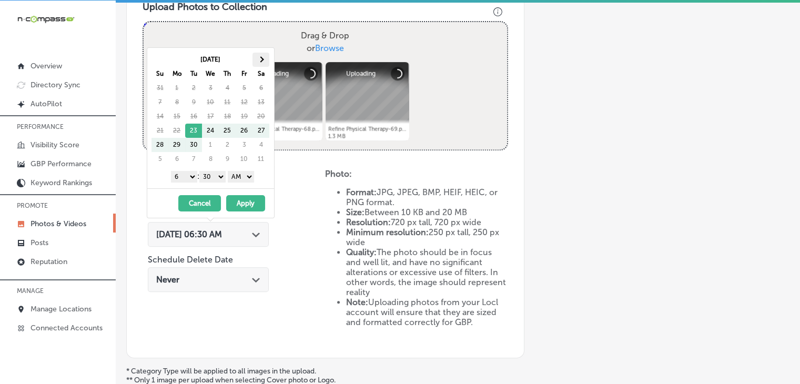
click at [259, 64] on th at bounding box center [261, 60] width 17 height 14
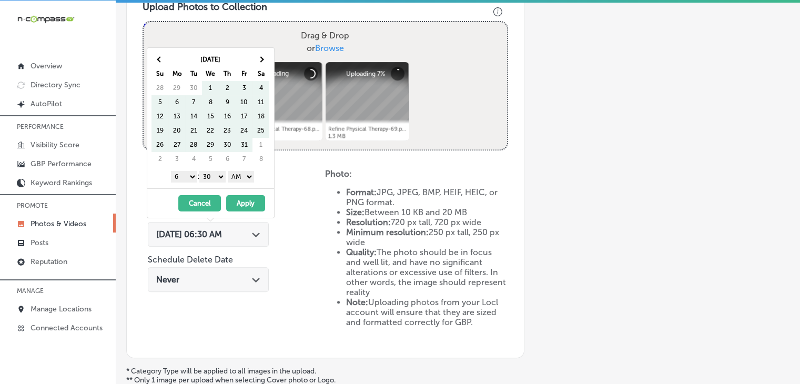
click at [259, 64] on th at bounding box center [261, 60] width 17 height 14
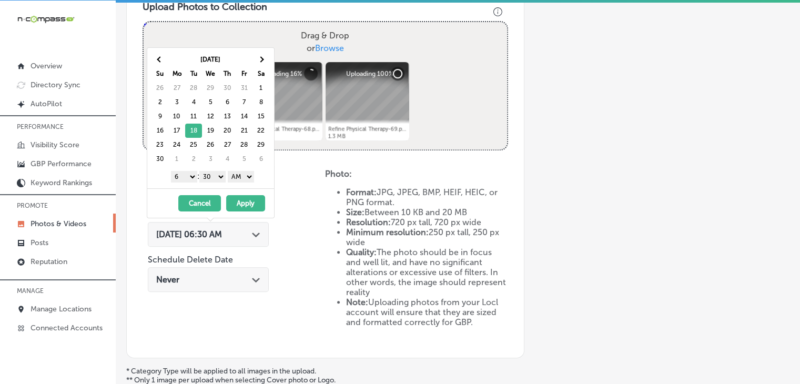
click at [179, 175] on select "1 2 3 4 5 6 7 8 9 10 11 12" at bounding box center [184, 177] width 26 height 12
drag, startPoint x: 183, startPoint y: 174, endPoint x: 183, endPoint y: 179, distance: 5.8
click at [183, 174] on select "1 2 3 4 5 6 7 8 9 10 11 12" at bounding box center [184, 177] width 26 height 12
click at [225, 178] on select "00 10 20 30 40 50" at bounding box center [212, 177] width 26 height 12
drag, startPoint x: 234, startPoint y: 182, endPoint x: 243, endPoint y: 179, distance: 8.7
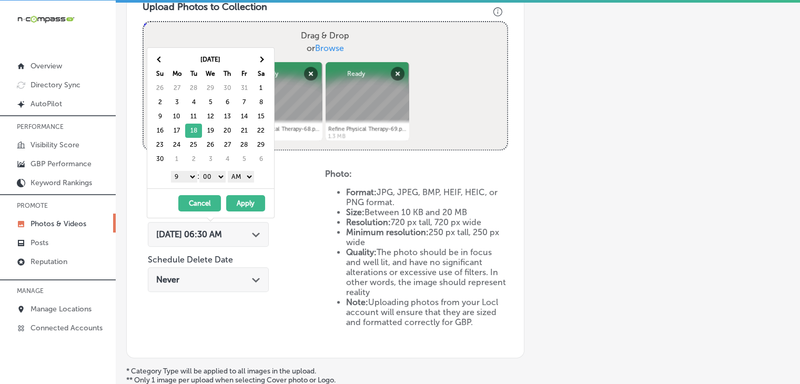
click at [243, 179] on select "AM PM" at bounding box center [241, 177] width 26 height 12
click at [240, 198] on button "Apply" at bounding box center [245, 203] width 39 height 16
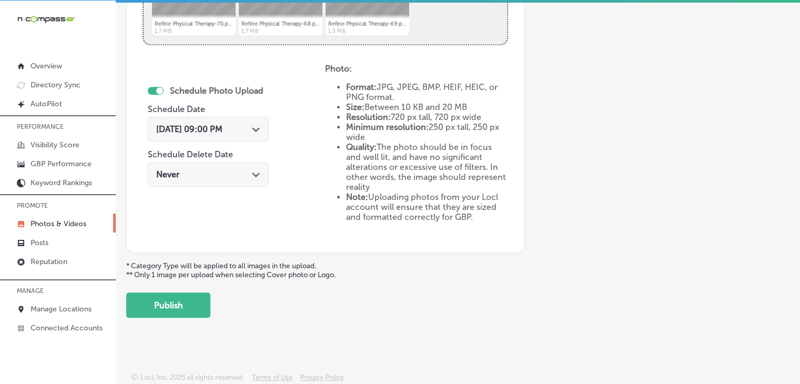
click at [200, 294] on button "Publish" at bounding box center [168, 305] width 84 height 25
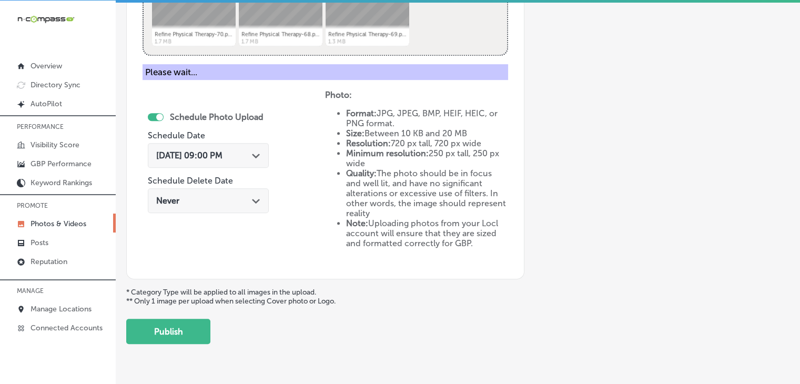
scroll to position [301, 0]
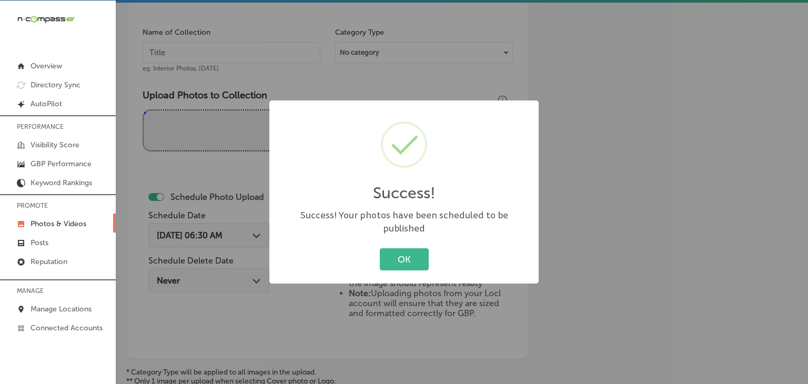
click at [255, 65] on div "Success! × Success! Your photos have been scheduled to be published OK Cancel" at bounding box center [404, 192] width 808 height 384
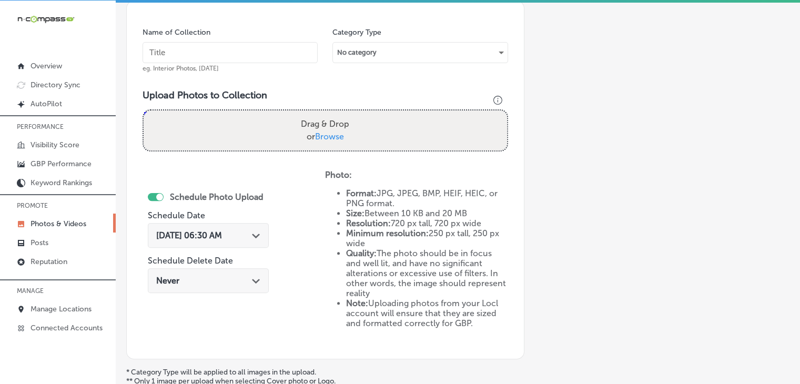
click at [259, 47] on input "text" at bounding box center [230, 52] width 175 height 21
paste input "Refine Physical Therapy, [DATE], Week"
type input "Refine Physical Therapy, [DATE], Week 4"
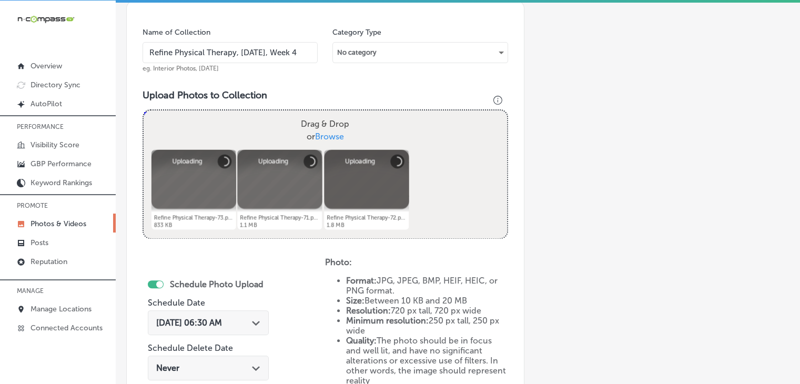
scroll to position [406, 0]
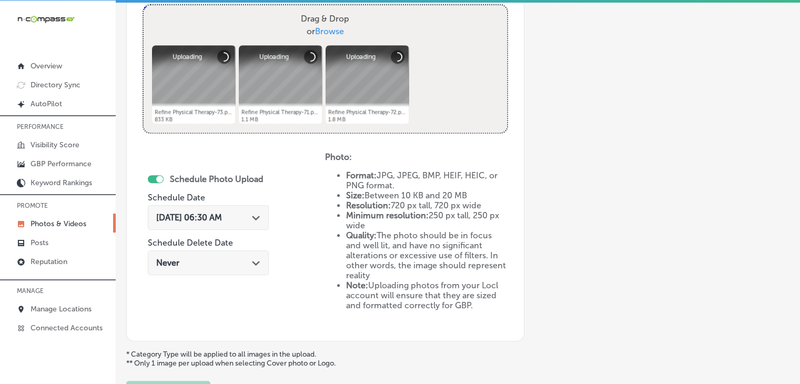
click at [252, 216] on div "[DATE] 06:30 AM Path Created with Sketch." at bounding box center [208, 218] width 104 height 10
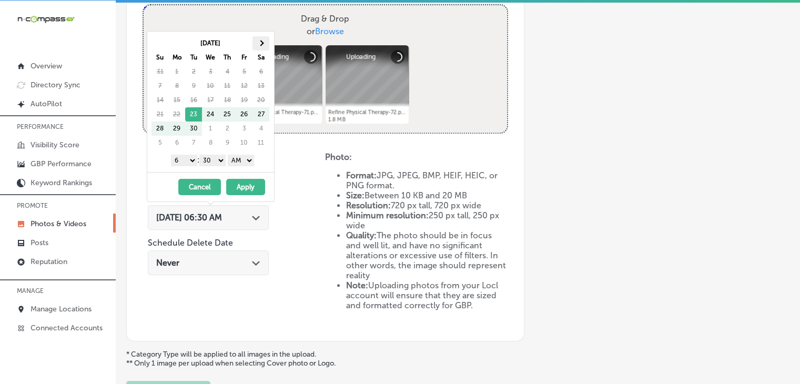
click at [255, 41] on th at bounding box center [261, 43] width 17 height 14
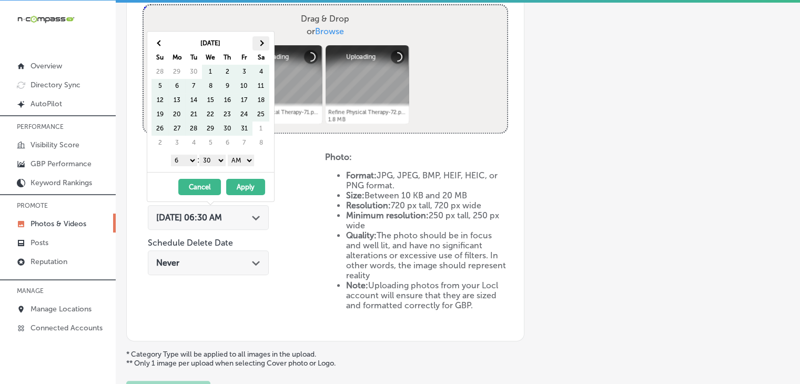
click at [255, 41] on th at bounding box center [261, 43] width 17 height 14
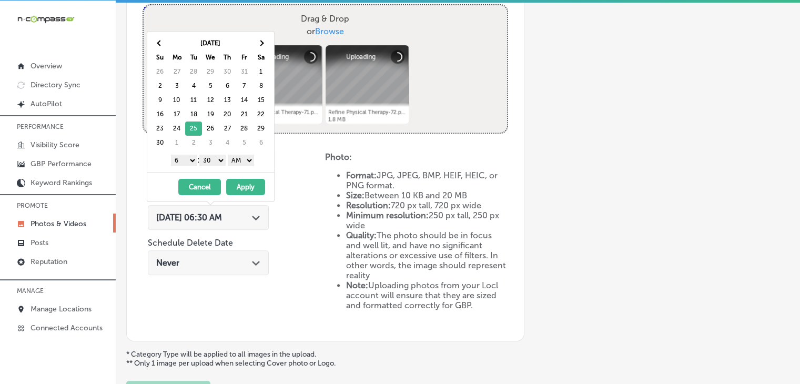
drag, startPoint x: 180, startPoint y: 156, endPoint x: 182, endPoint y: 163, distance: 6.4
click at [180, 156] on select "1 2 3 4 5 6 7 8 9 10 11 12" at bounding box center [184, 161] width 26 height 12
click at [215, 152] on div "1 2 3 4 5 6 7 8 9 10 11 12 : 00 10 20 30 40 50 AM PM" at bounding box center [213, 160] width 123 height 16
click at [216, 164] on select "00 10 20 30 40 50" at bounding box center [212, 161] width 26 height 12
drag, startPoint x: 239, startPoint y: 165, endPoint x: 245, endPoint y: 164, distance: 6.0
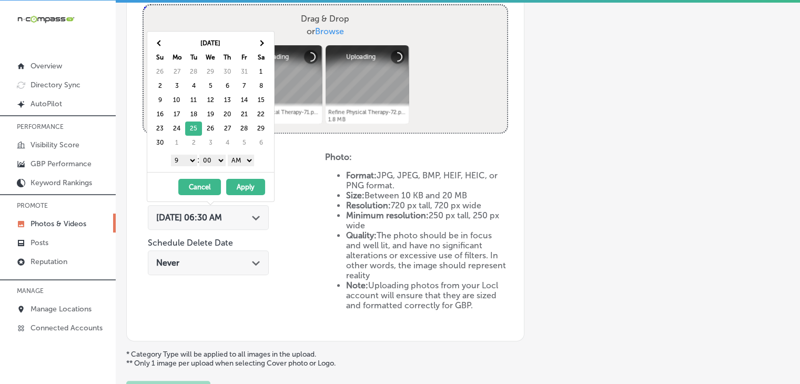
click at [245, 164] on select "AM PM" at bounding box center [241, 161] width 26 height 12
click at [241, 186] on button "Apply" at bounding box center [245, 187] width 39 height 16
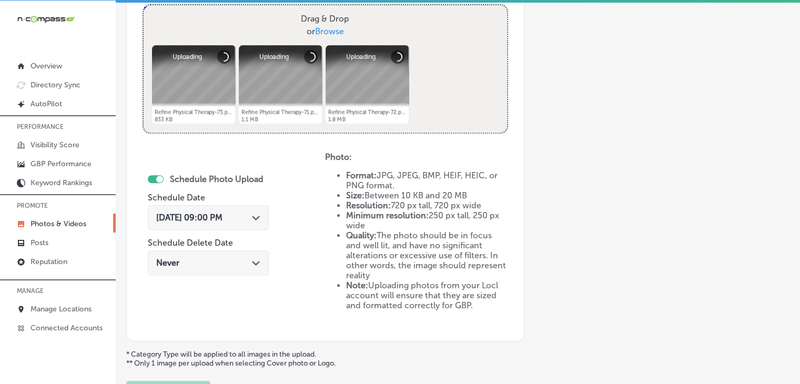
scroll to position [301, 0]
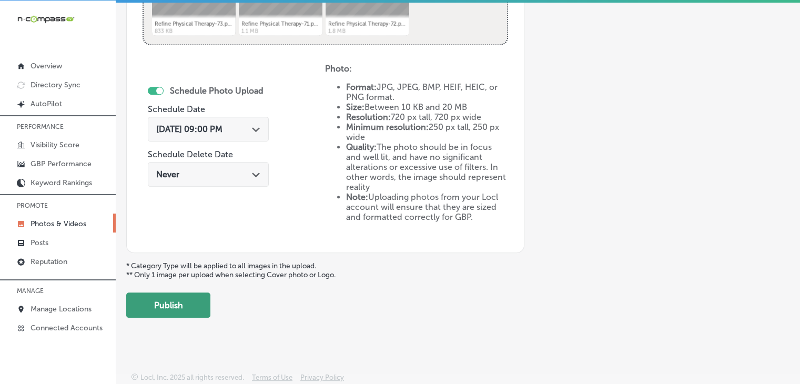
click at [172, 293] on button "Publish" at bounding box center [168, 305] width 84 height 25
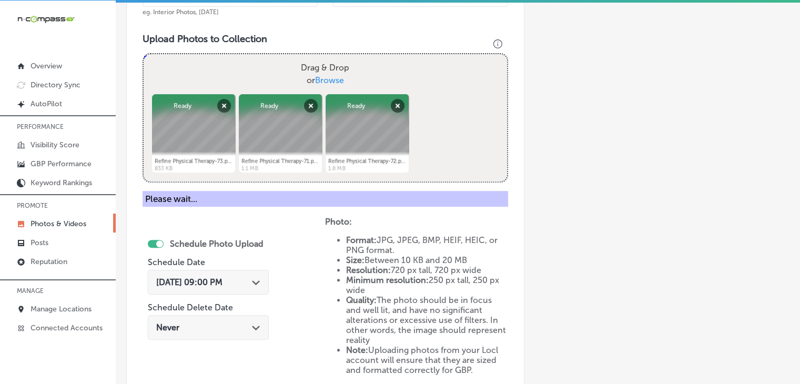
scroll to position [179, 0]
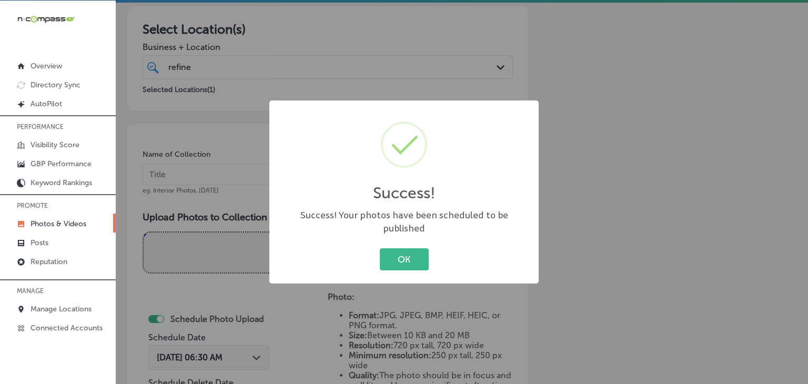
click at [240, 165] on div "Success! × Success! Your photos have been scheduled to be published OK Cancel" at bounding box center [404, 192] width 808 height 384
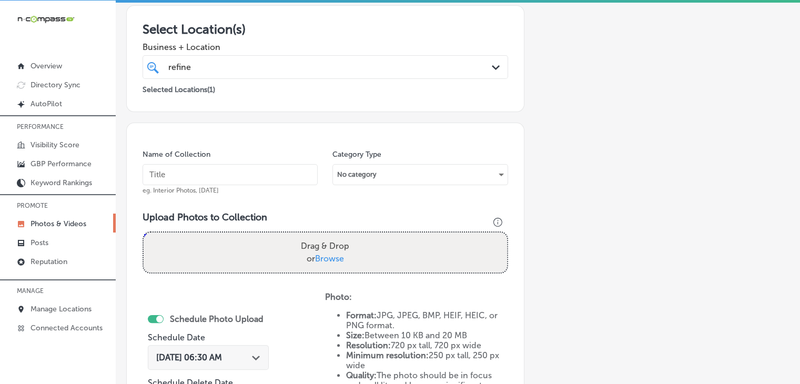
click at [239, 168] on input "text" at bounding box center [230, 174] width 175 height 21
paste input "Refine Physical Therapy, [DATE], Week"
click at [244, 179] on input "Refine Physical Therapy, [DATE], Week" at bounding box center [230, 174] width 175 height 21
type input "Refine Physical Therapy, [DATE], Week 1"
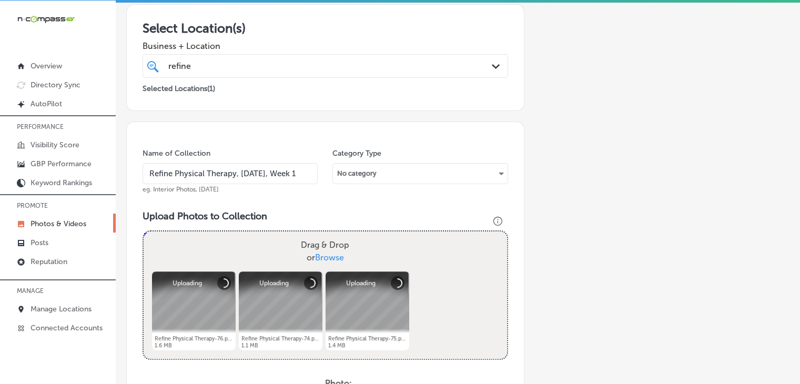
scroll to position [284, 0]
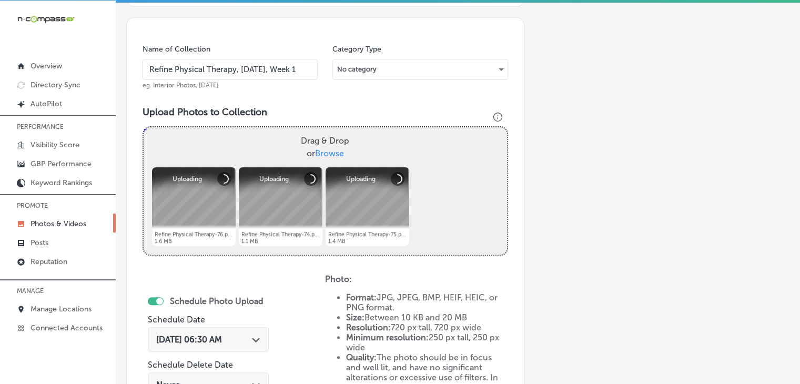
click at [217, 332] on div "[DATE] 06:30 AM Path Created with Sketch." at bounding box center [208, 339] width 121 height 25
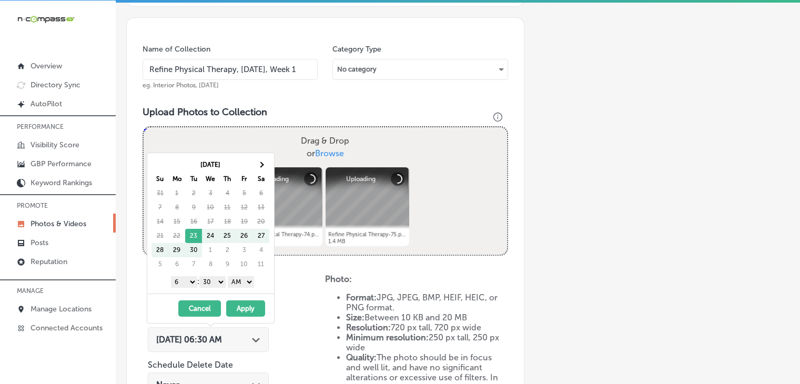
click at [255, 174] on th "Sa" at bounding box center [261, 179] width 17 height 14
click at [258, 166] on th at bounding box center [261, 165] width 17 height 14
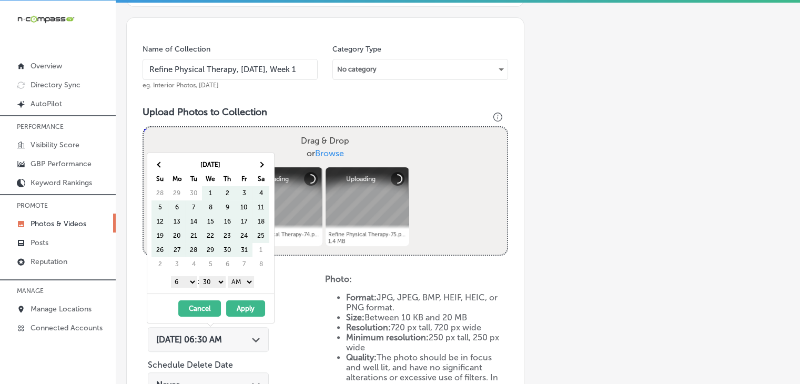
click at [258, 166] on th at bounding box center [261, 165] width 17 height 14
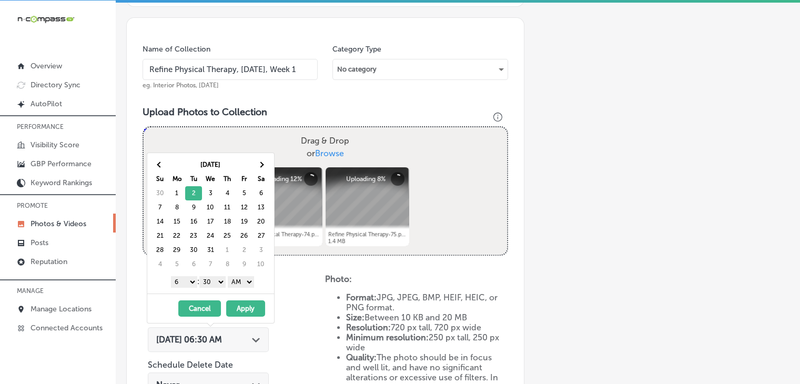
click at [187, 280] on select "1 2 3 4 5 6 7 8 9 10 11 12" at bounding box center [184, 282] width 26 height 12
click at [220, 280] on select "00 10 20 30 40 50" at bounding box center [212, 282] width 26 height 12
click at [217, 278] on select "00 10 20 30 40 50" at bounding box center [212, 282] width 26 height 12
click at [246, 280] on select "AM PM" at bounding box center [241, 282] width 26 height 12
click at [238, 303] on button "Apply" at bounding box center [245, 308] width 39 height 16
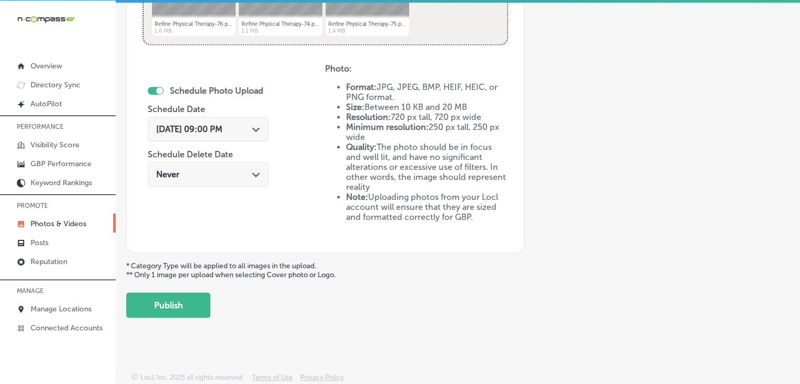
click at [199, 304] on button "Publish" at bounding box center [168, 305] width 84 height 25
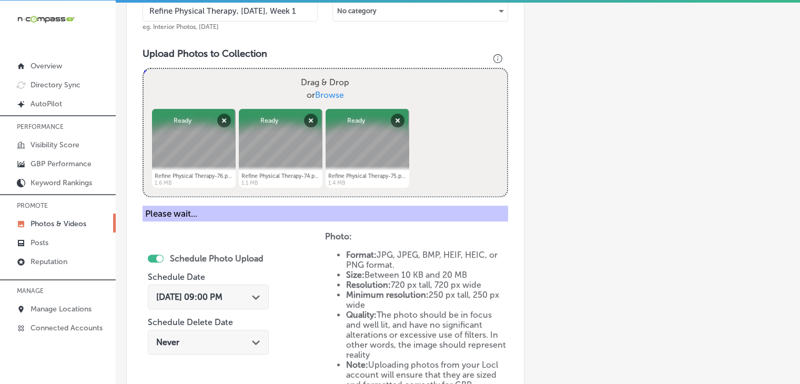
scroll to position [179, 0]
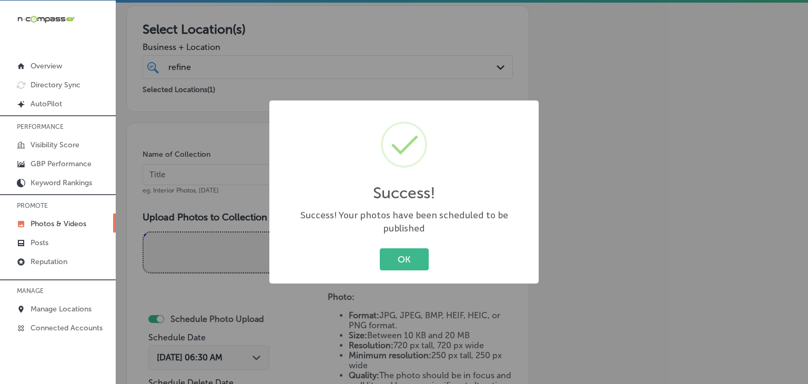
click at [228, 177] on div "Success! × Success! Your photos have been scheduled to be published OK Cancel" at bounding box center [404, 192] width 808 height 384
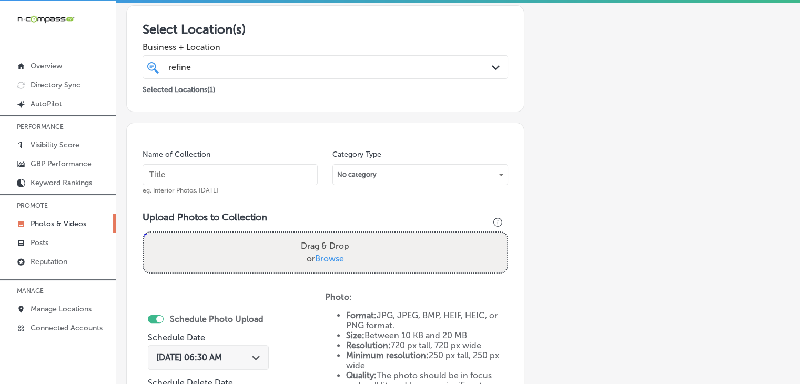
click at [229, 174] on input "text" at bounding box center [230, 174] width 175 height 21
paste input "Refine Physical Therapy, [DATE], Week"
type input "Refine Physical Therapy, [DATE], Week 2"
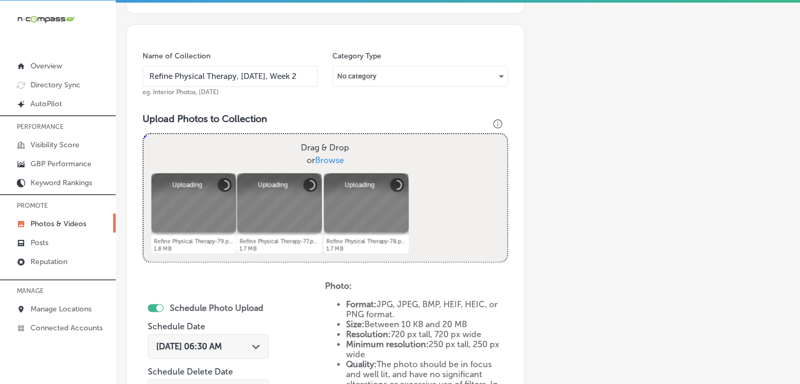
scroll to position [284, 0]
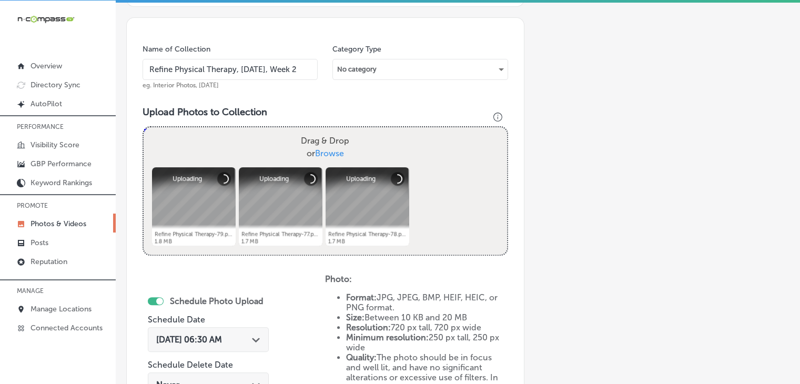
click at [228, 346] on div "[DATE] 06:30 AM Path Created with Sketch." at bounding box center [208, 339] width 121 height 25
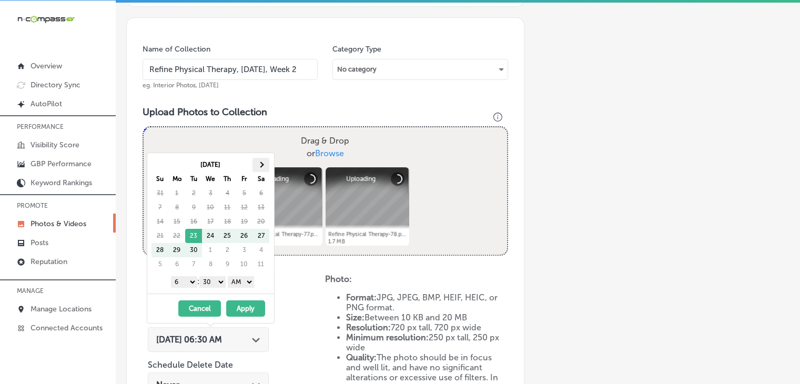
click at [267, 166] on th at bounding box center [261, 165] width 17 height 14
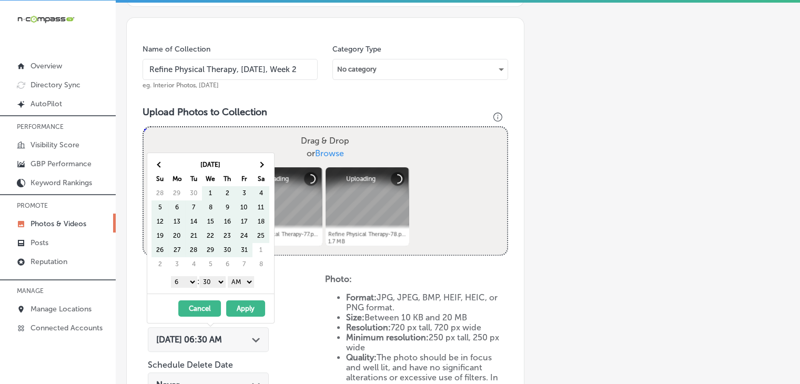
click at [267, 166] on th at bounding box center [261, 165] width 17 height 14
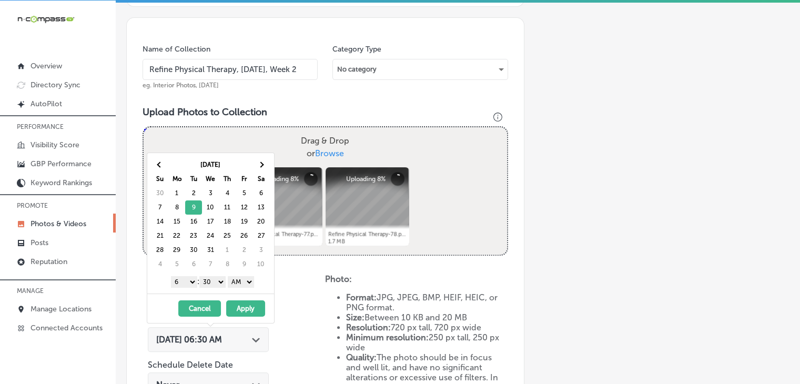
click at [179, 280] on select "1 2 3 4 5 6 7 8 9 10 11 12" at bounding box center [184, 282] width 26 height 12
drag, startPoint x: 213, startPoint y: 273, endPoint x: 213, endPoint y: 280, distance: 7.4
click at [213, 274] on div "1 2 3 4 5 6 7 8 9 10 11 12 : 00 10 20 30 40 50 AM PM" at bounding box center [213, 282] width 123 height 16
click at [213, 283] on select "00 10 20 30 40 50" at bounding box center [212, 282] width 26 height 12
click at [213, 285] on select "00 10 20 30 40 50" at bounding box center [212, 282] width 26 height 12
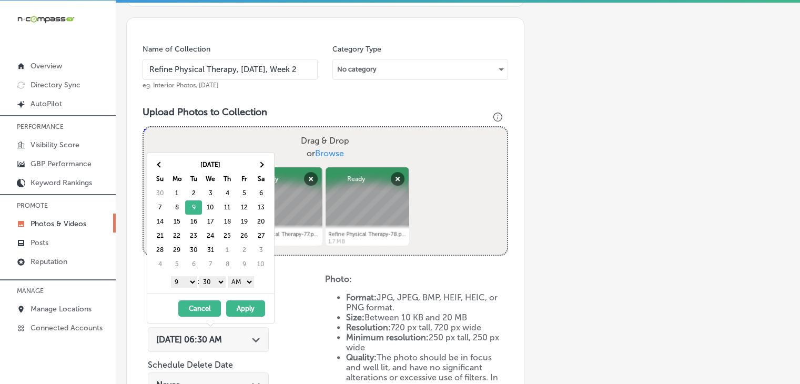
click at [214, 287] on div "1 2 3 4 5 6 7 8 9 10 11 12 : 00 10 20 30 40 50 AM PM" at bounding box center [213, 282] width 123 height 16
click at [217, 283] on select "00 10 20 30 40 50" at bounding box center [212, 282] width 26 height 12
click at [244, 280] on select "AM PM" at bounding box center [241, 282] width 26 height 12
click at [242, 309] on button "Apply" at bounding box center [245, 308] width 39 height 16
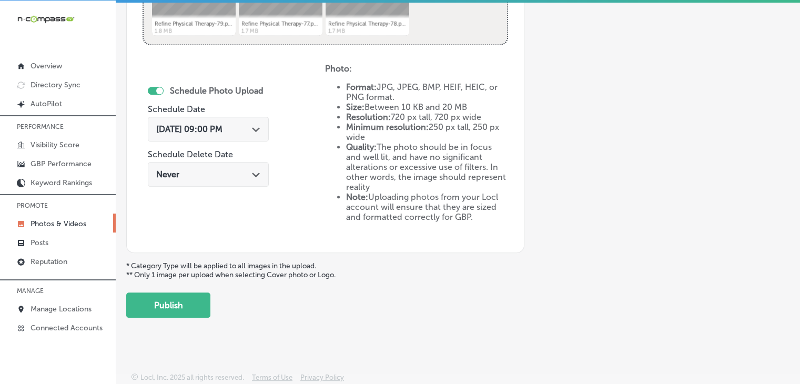
click at [202, 305] on button "Publish" at bounding box center [168, 305] width 84 height 25
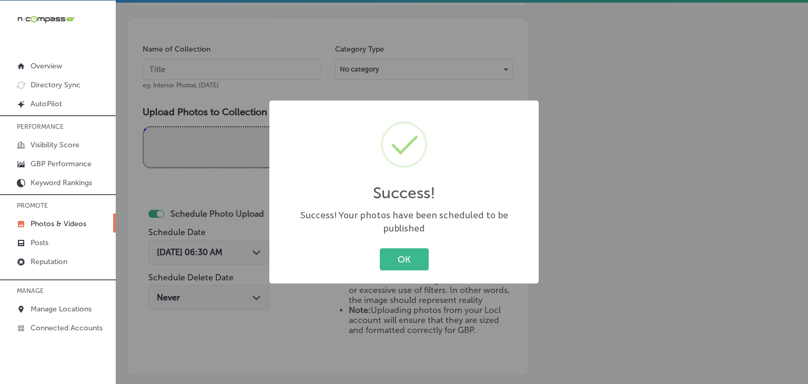
click at [253, 61] on div "Success! × Success! Your photos have been scheduled to be published OK Cancel" at bounding box center [404, 192] width 808 height 384
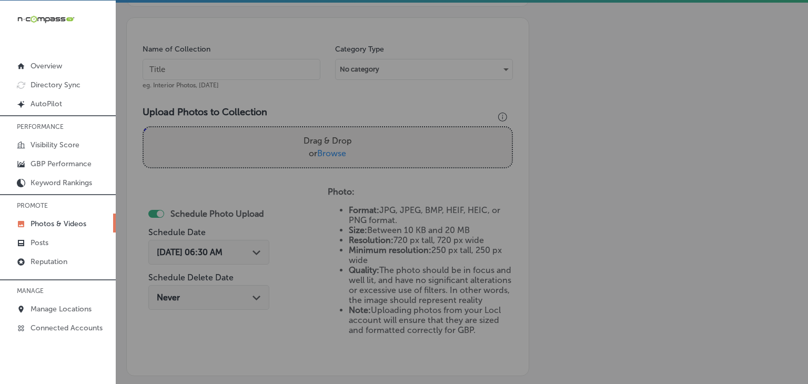
drag, startPoint x: 253, startPoint y: 55, endPoint x: 253, endPoint y: 63, distance: 7.9
click at [253, 61] on div "Name of Collection eg. Interior Photos, [DATE]" at bounding box center [232, 66] width 178 height 45
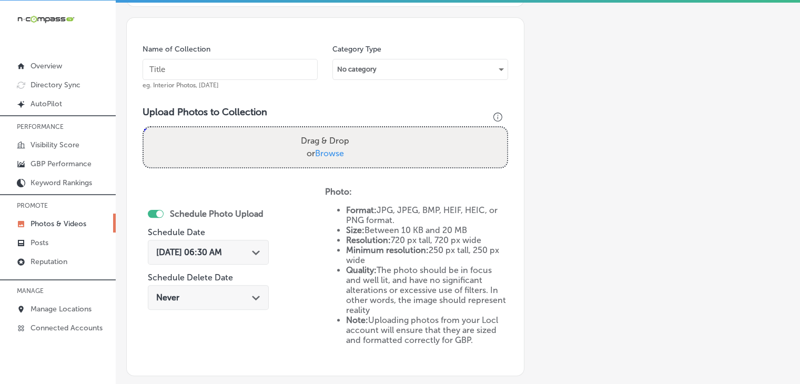
click at [253, 68] on input "text" at bounding box center [230, 69] width 175 height 21
paste input "Refine Physical Therapy, [DATE], Week"
type input "Refine Physical Therapy, [DATE], Week 3"
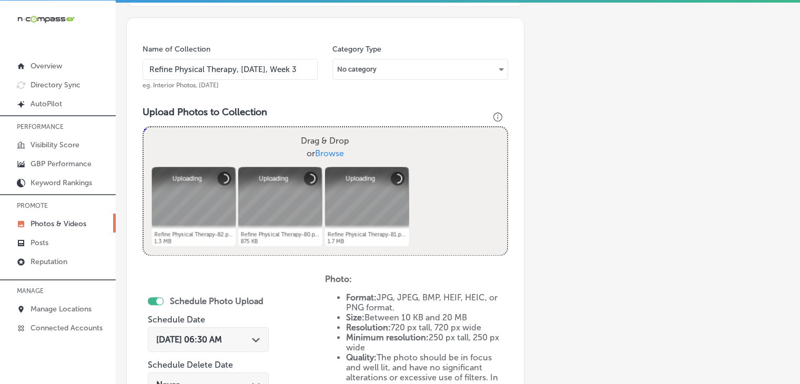
click at [260, 335] on div "Path Created with Sketch." at bounding box center [256, 339] width 8 height 8
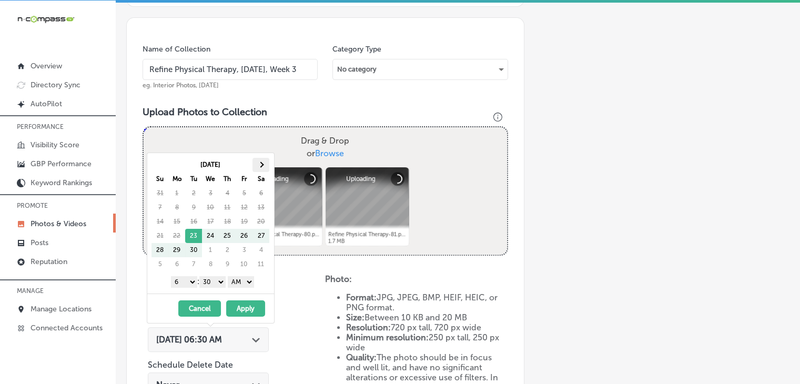
click at [264, 163] on th at bounding box center [261, 165] width 17 height 14
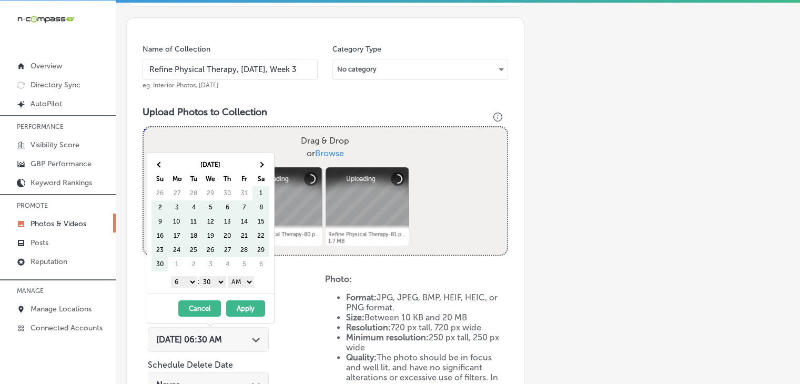
click at [264, 163] on th at bounding box center [261, 165] width 17 height 14
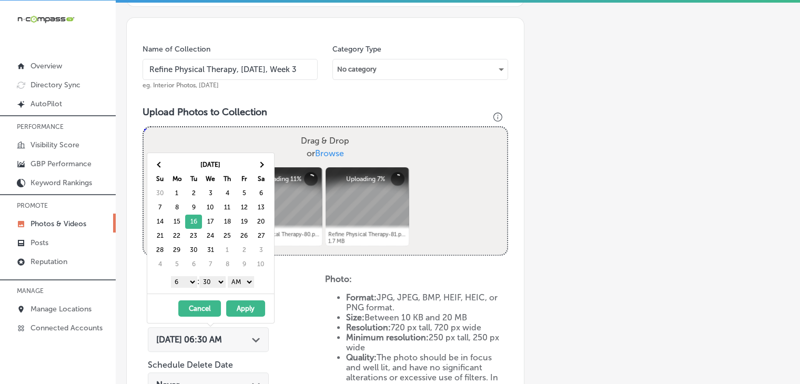
click at [183, 279] on select "1 2 3 4 5 6 7 8 9 10 11 12" at bounding box center [184, 282] width 26 height 12
click at [217, 281] on select "00 10 20 30 40 50" at bounding box center [212, 282] width 26 height 12
drag, startPoint x: 229, startPoint y: 289, endPoint x: 249, endPoint y: 285, distance: 19.9
click at [250, 283] on select "AM PM" at bounding box center [241, 282] width 26 height 12
click at [242, 306] on button "Apply" at bounding box center [245, 308] width 39 height 16
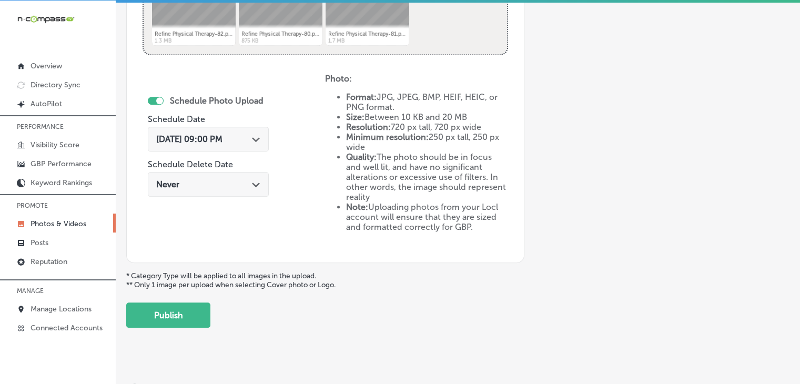
scroll to position [495, 0]
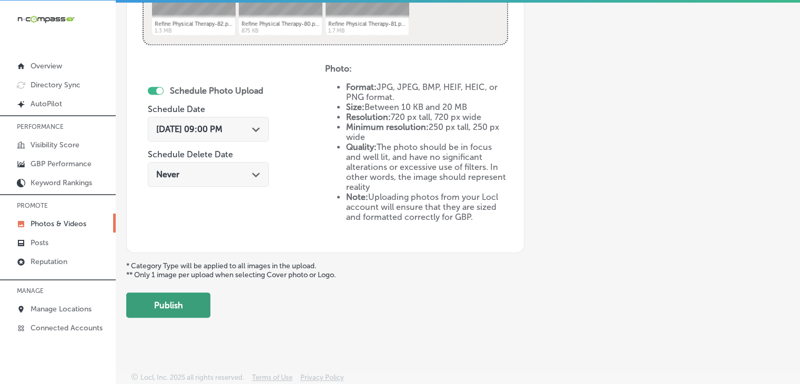
click at [164, 297] on button "Publish" at bounding box center [168, 305] width 84 height 25
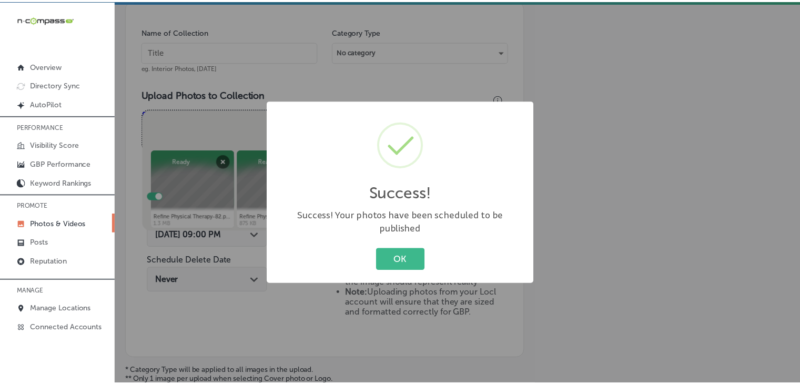
scroll to position [301, 0]
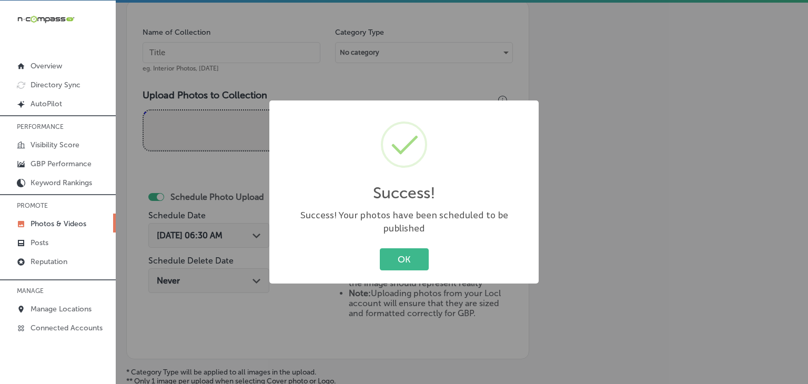
click at [229, 75] on div "Success! × Success! Your photos have been scheduled to be published OK Cancel" at bounding box center [404, 192] width 808 height 384
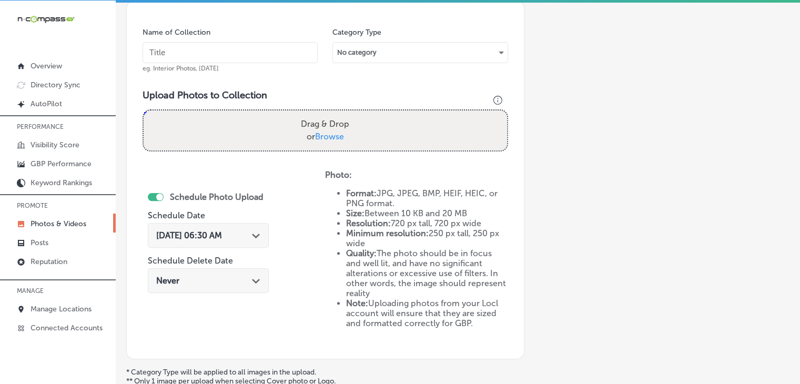
click at [232, 58] on input "text" at bounding box center [230, 52] width 175 height 21
paste input "Refine Physical Therapy, [DATE], Week"
type input "Refine Physical Therapy, [DATE], Week 4"
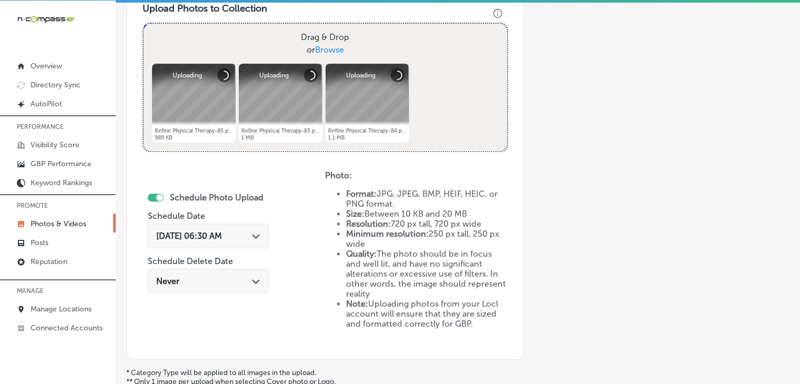
scroll to position [406, 0]
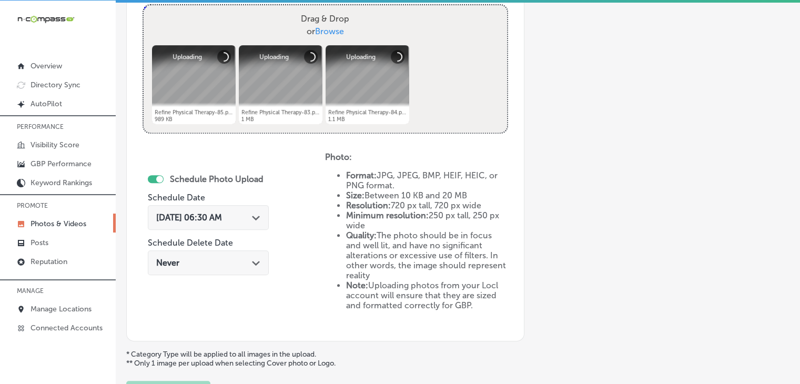
click at [248, 206] on div "[DATE] 06:30 AM Path Created with Sketch." at bounding box center [208, 217] width 121 height 25
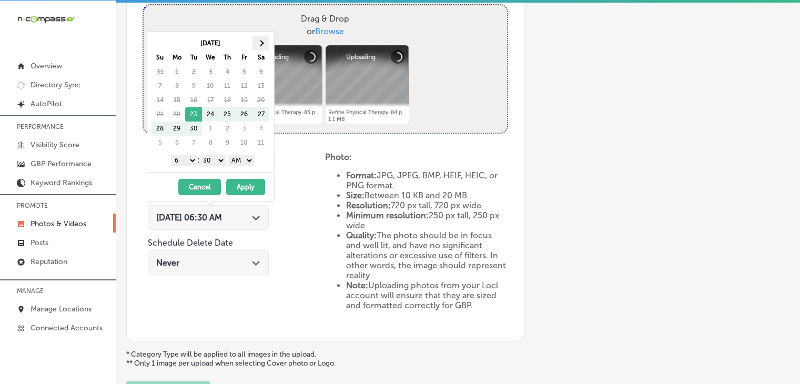
click at [255, 45] on th at bounding box center [261, 43] width 17 height 14
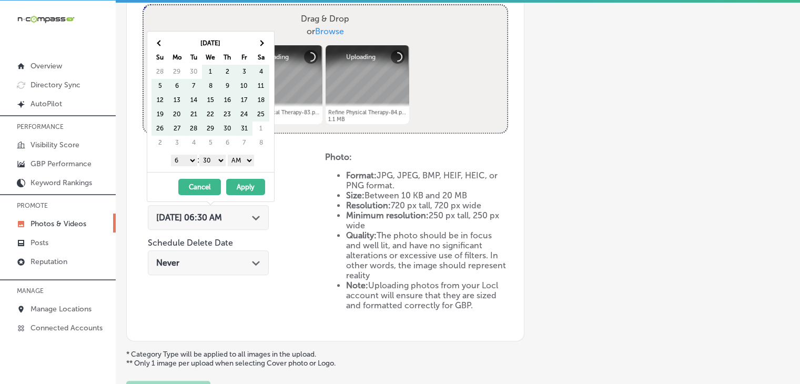
click at [255, 45] on th at bounding box center [261, 43] width 17 height 14
click at [265, 38] on th at bounding box center [261, 43] width 17 height 14
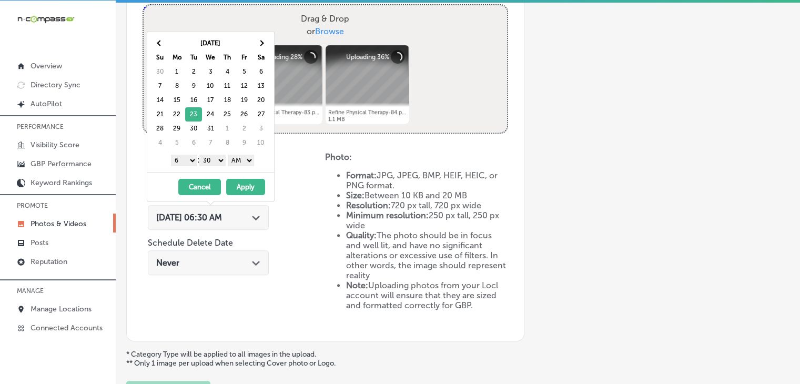
drag, startPoint x: 198, startPoint y: 168, endPoint x: 195, endPoint y: 156, distance: 12.6
click at [199, 167] on div "[DATE] Su Mo Tu We Th Fr Sa 30 1 2 3 4 5 6 7 8 9 10 11 12 13 14 15 16 17 18 19 …" at bounding box center [210, 102] width 127 height 140
click at [194, 156] on select "1 2 3 4 5 6 7 8 9 10 11 12" at bounding box center [184, 161] width 26 height 12
click at [223, 156] on select "00 10 20 30 40 50" at bounding box center [212, 161] width 26 height 12
click at [245, 155] on select "AM PM" at bounding box center [241, 161] width 26 height 12
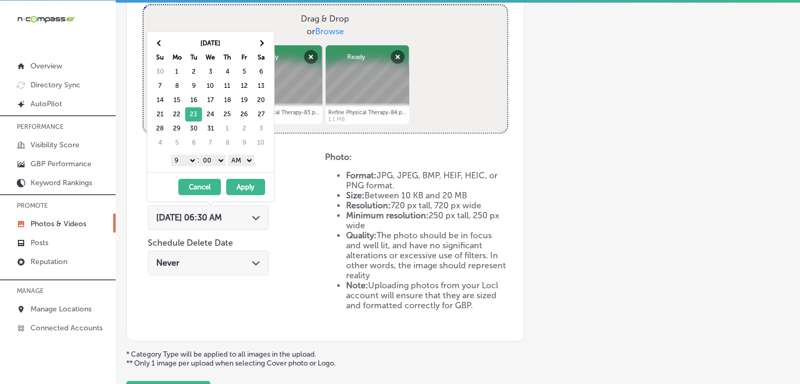
click at [236, 193] on button "Apply" at bounding box center [245, 187] width 39 height 16
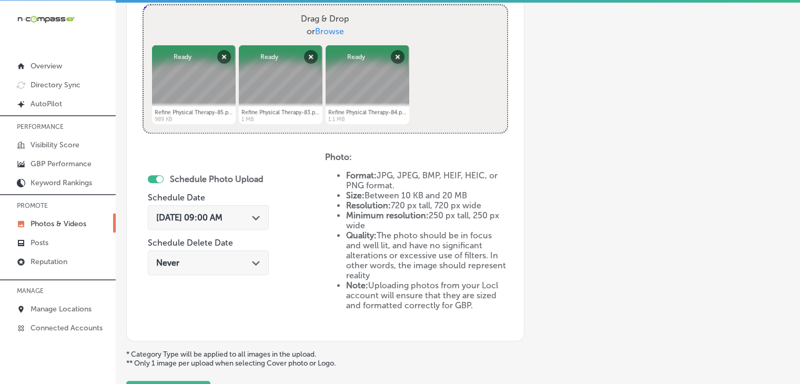
click at [223, 213] on span "[DATE] 09:00 AM" at bounding box center [189, 218] width 66 height 10
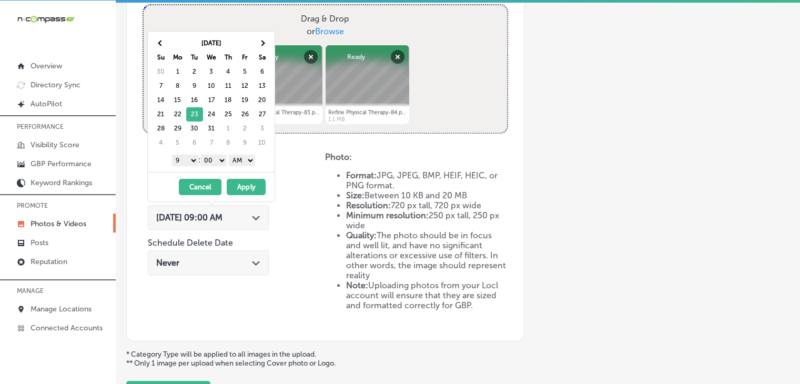
click at [247, 163] on select "AM PM" at bounding box center [242, 161] width 26 height 12
click at [247, 182] on button "Apply" at bounding box center [246, 187] width 39 height 16
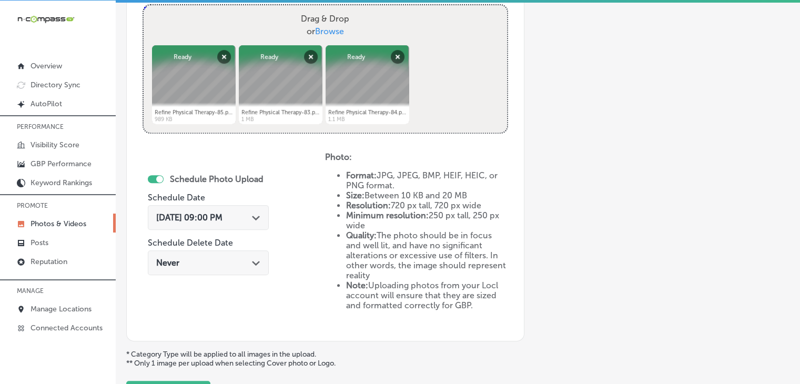
click at [317, 156] on div "Schedule Photo Upload Schedule Date [DATE] 09:00 PM Path Created with Sketch. S…" at bounding box center [234, 238] width 183 height 173
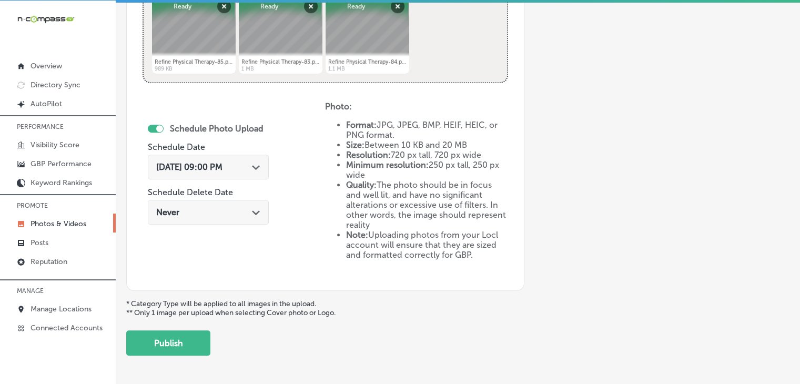
scroll to position [495, 0]
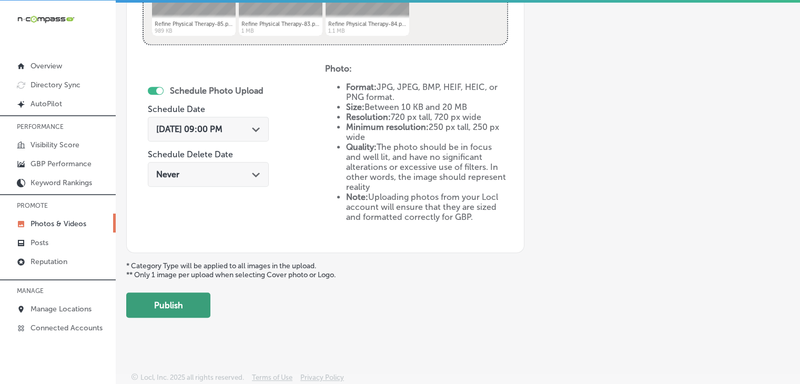
click at [189, 293] on button "Publish" at bounding box center [168, 305] width 84 height 25
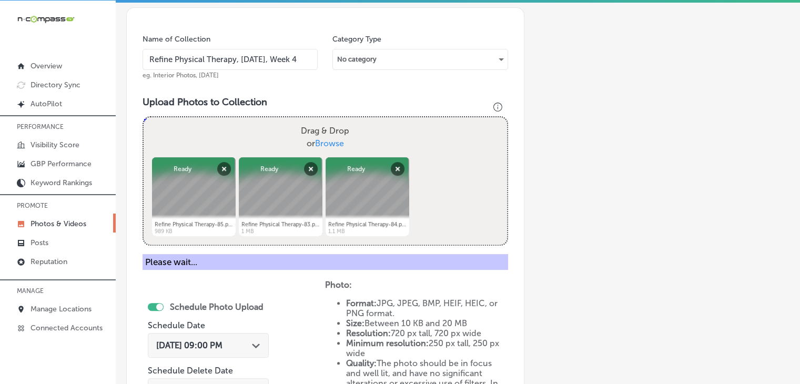
scroll to position [284, 0]
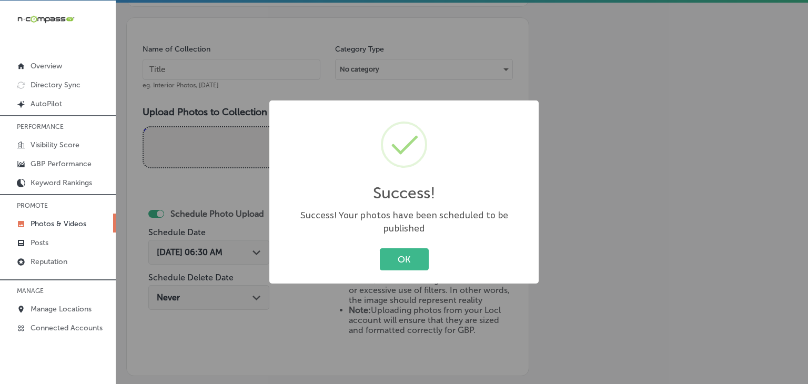
click at [610, 41] on div "Success! × Success! Your photos have been scheduled to be published OK Cancel" at bounding box center [404, 192] width 808 height 384
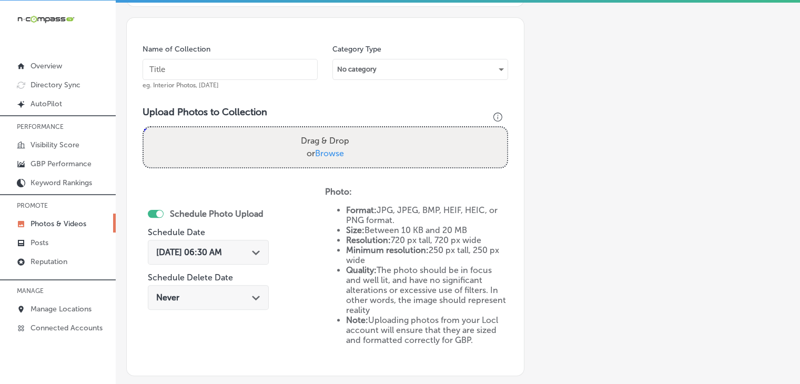
click at [54, 209] on p "PROMOTE" at bounding box center [58, 206] width 116 height 16
click at [60, 220] on p "Photos & Videos" at bounding box center [59, 223] width 56 height 9
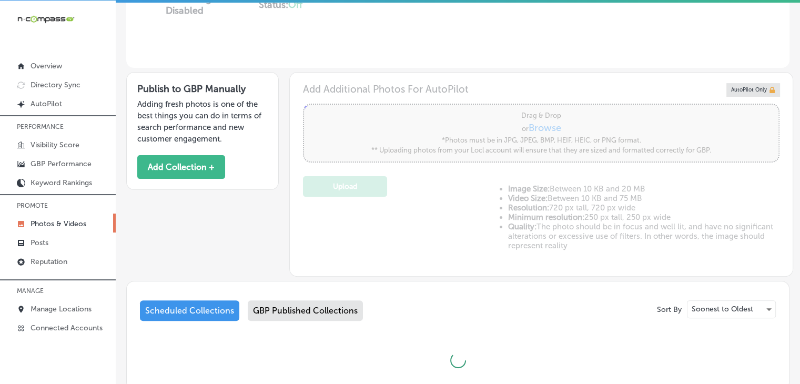
type input "5"
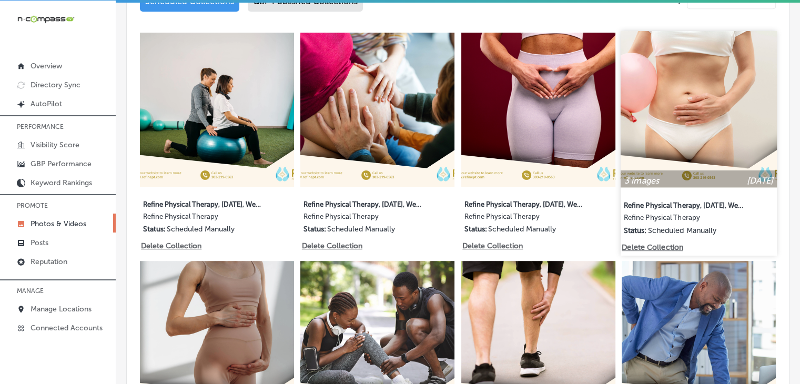
scroll to position [545, 0]
